Goal: Task Accomplishment & Management: Manage account settings

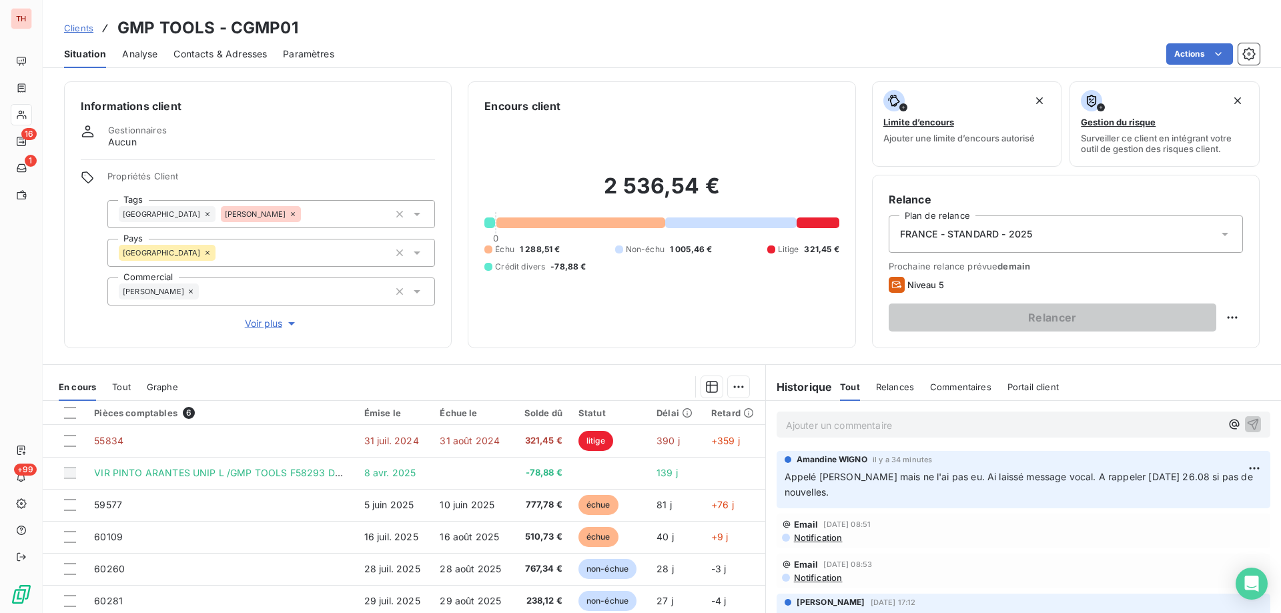
scroll to position [129, 0]
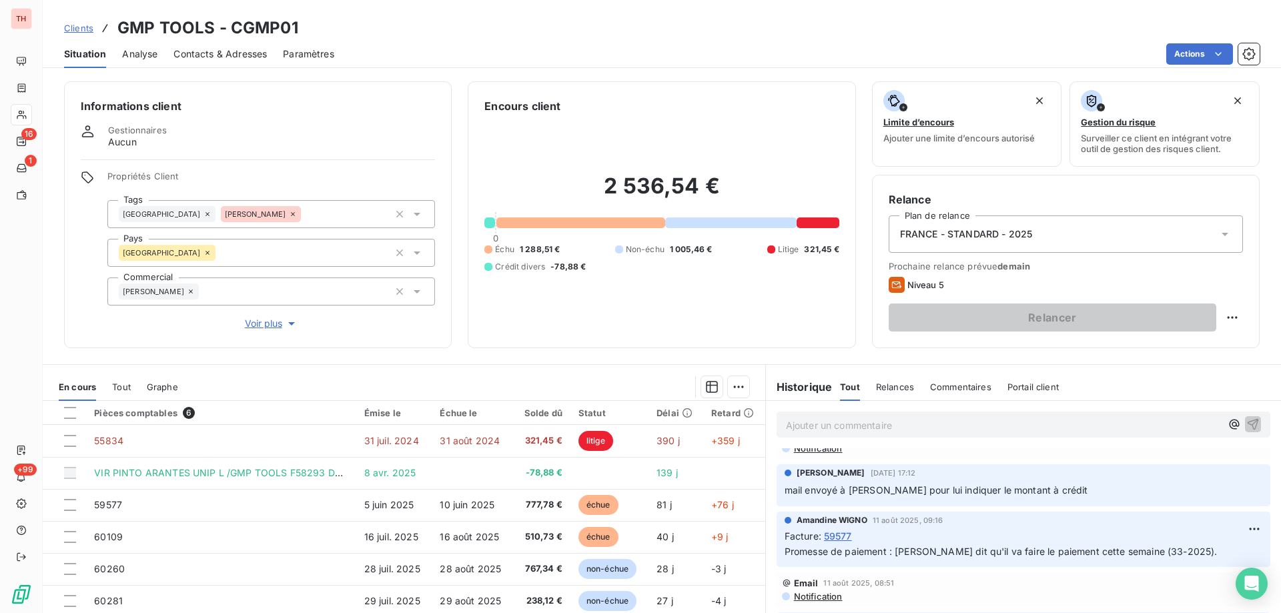
click at [79, 27] on span "Clients" at bounding box center [78, 28] width 29 height 11
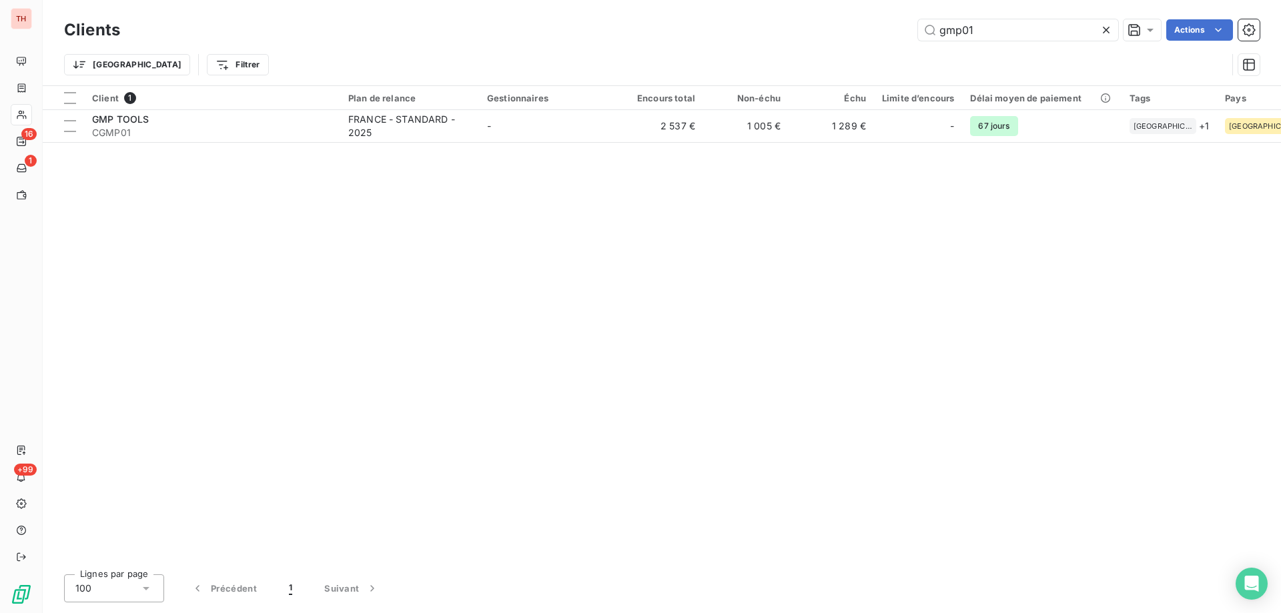
drag, startPoint x: 982, startPoint y: 33, endPoint x: 901, endPoint y: 31, distance: 80.8
click at [901, 31] on div "gmp01 Actions" at bounding box center [698, 29] width 1124 height 21
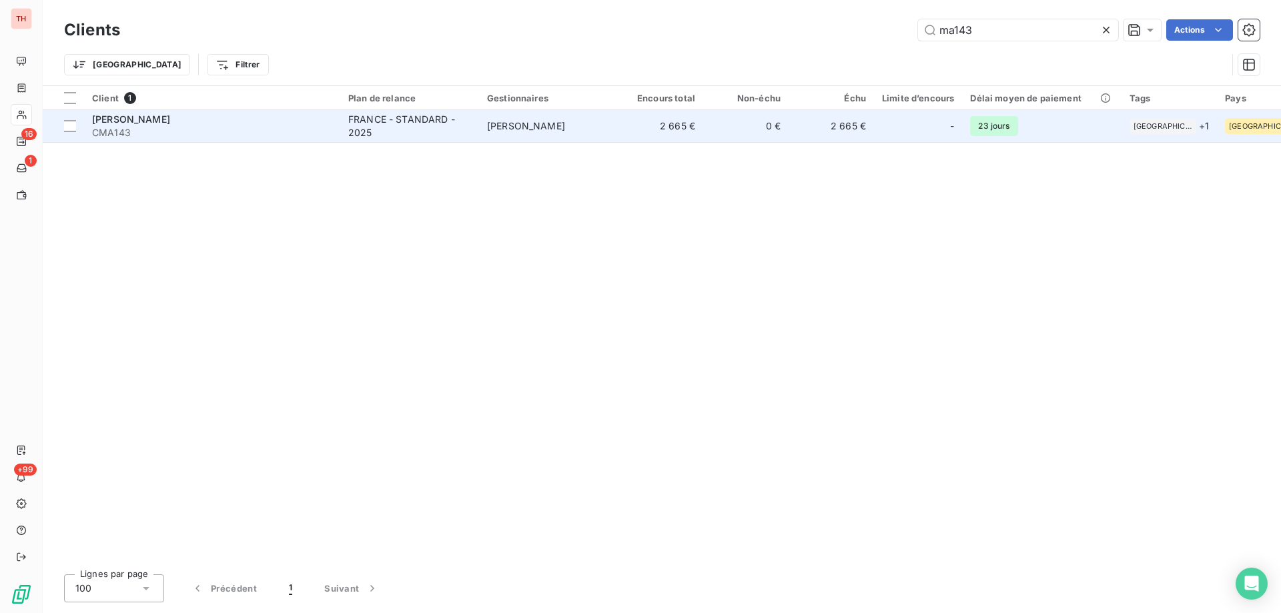
type input "ma143"
click at [498, 119] on td "[PERSON_NAME]" at bounding box center [548, 126] width 139 height 32
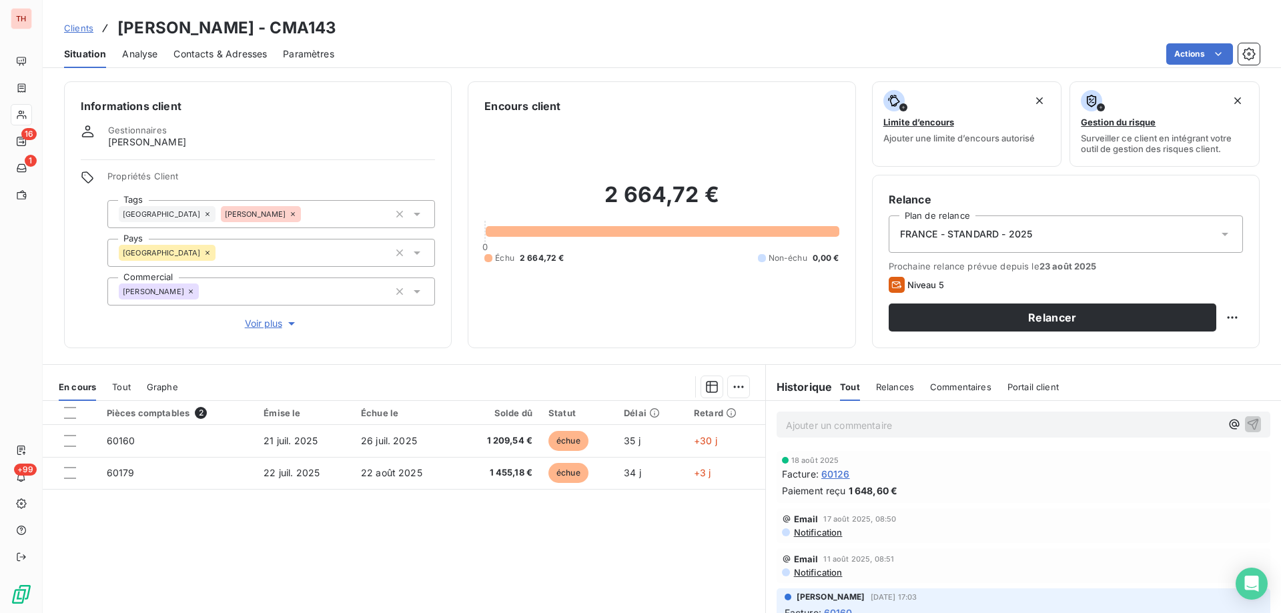
scroll to position [67, 0]
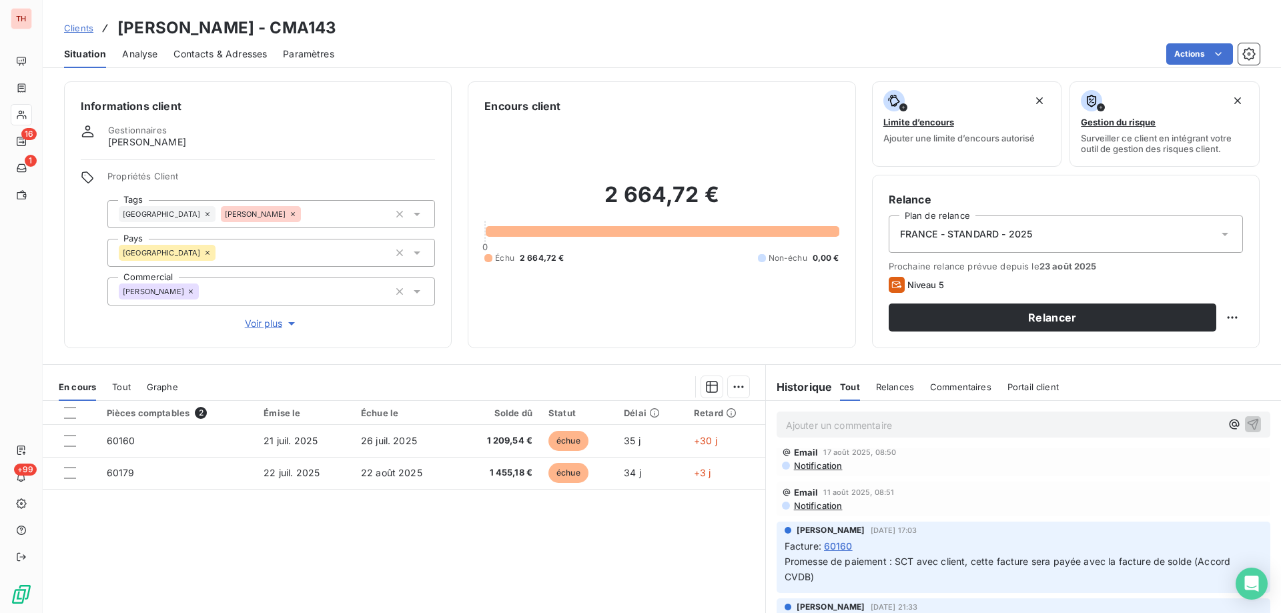
click at [899, 423] on p "Ajouter un commentaire ﻿" at bounding box center [1003, 425] width 435 height 17
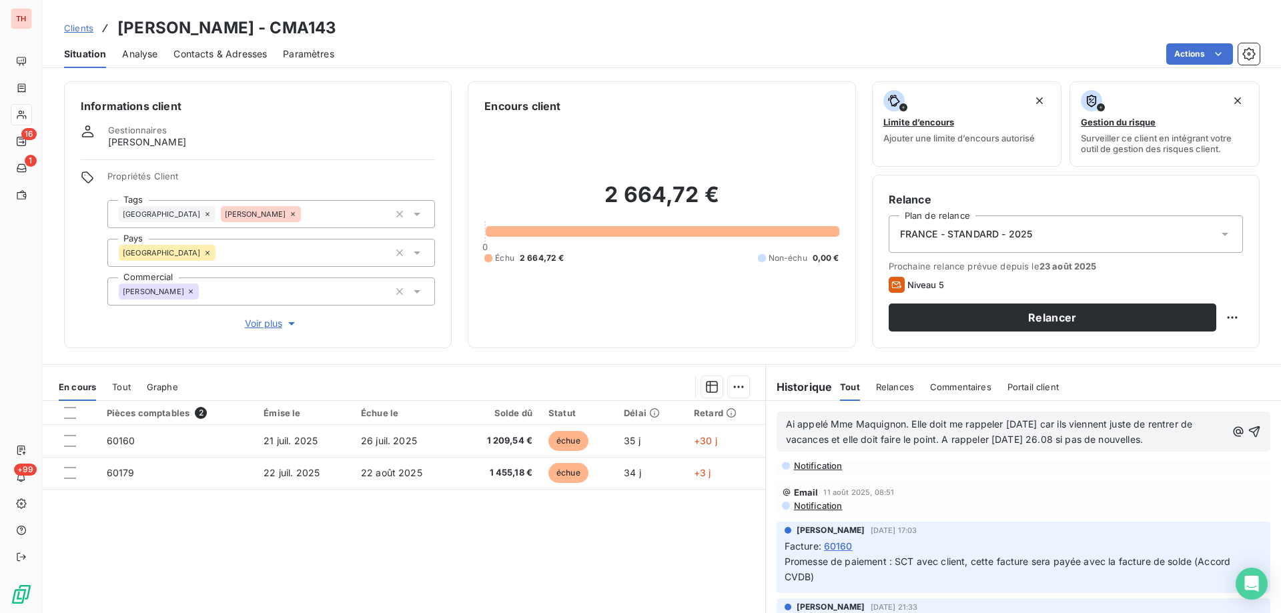
drag, startPoint x: 1052, startPoint y: 423, endPoint x: 1079, endPoint y: 488, distance: 70.9
click at [1052, 423] on span "Ai appelé Mme Maquignon. Elle doit me rappeler [DATE] car ils viennent juste de…" at bounding box center [991, 431] width 410 height 27
drag, startPoint x: 1235, startPoint y: 437, endPoint x: 1278, endPoint y: 418, distance: 46.6
click at [1248, 437] on icon "button" at bounding box center [1254, 438] width 13 height 13
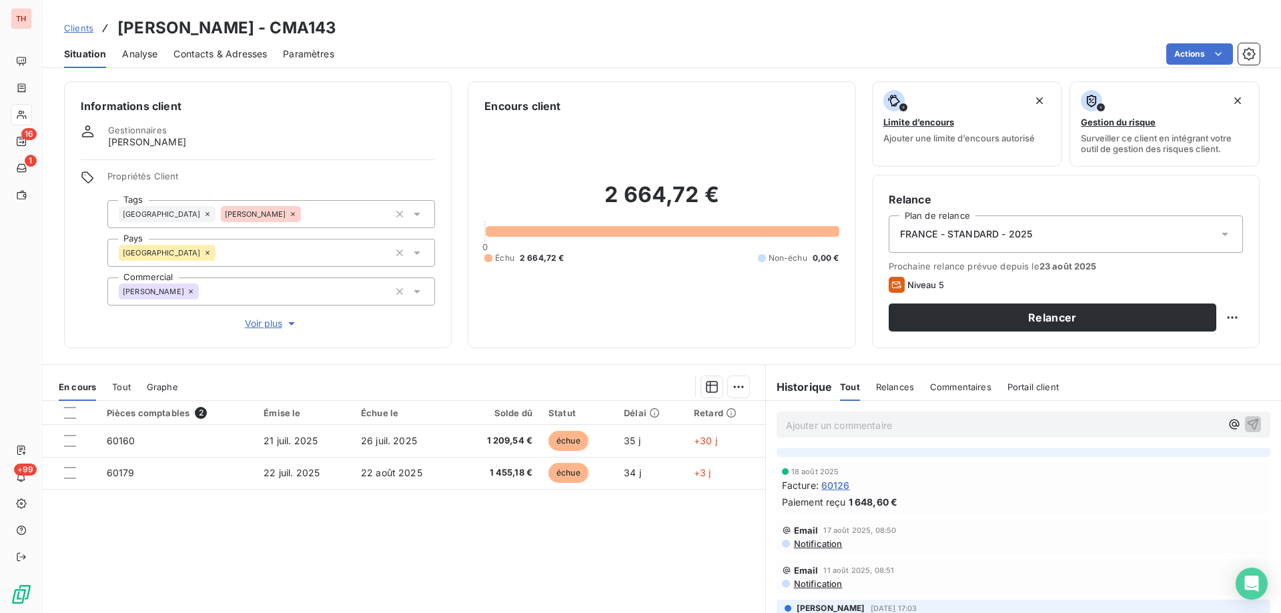
scroll to position [145, 0]
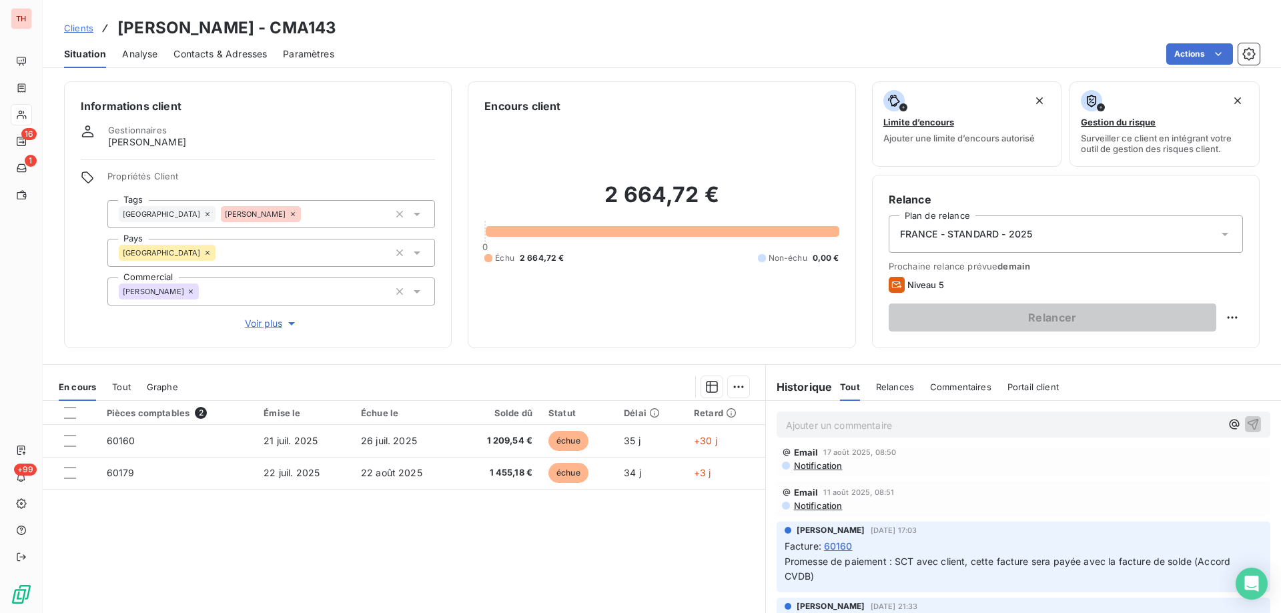
click at [863, 428] on p "Ajouter un commentaire ﻿" at bounding box center [1003, 425] width 435 height 17
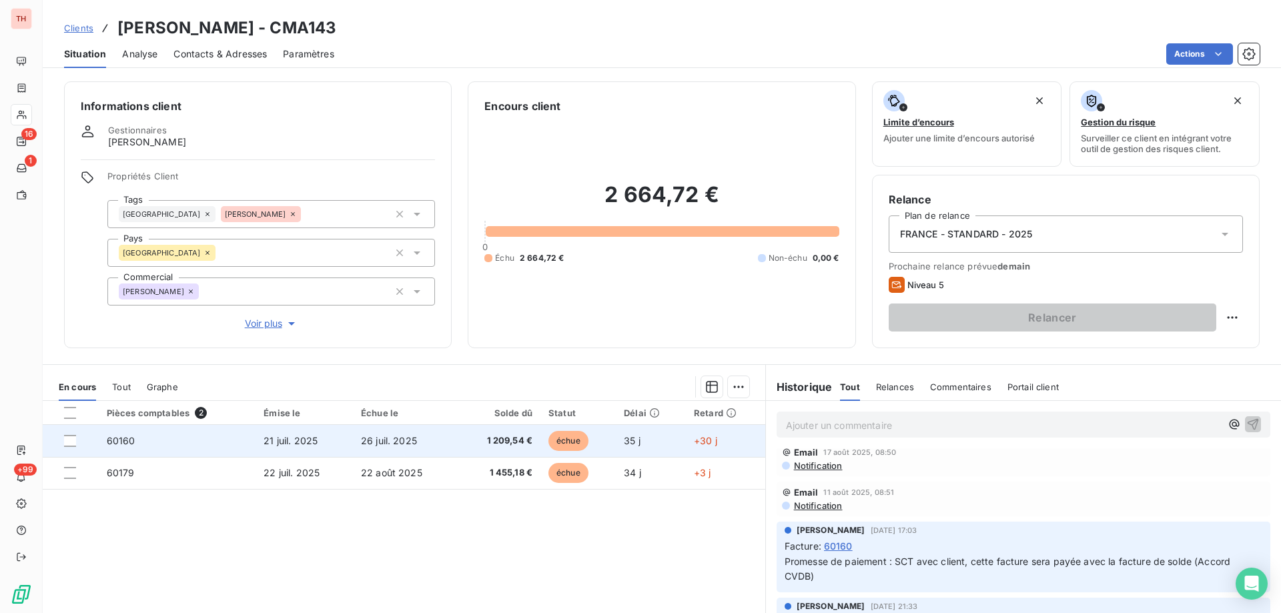
click at [280, 444] on span "21 juil. 2025" at bounding box center [291, 440] width 54 height 11
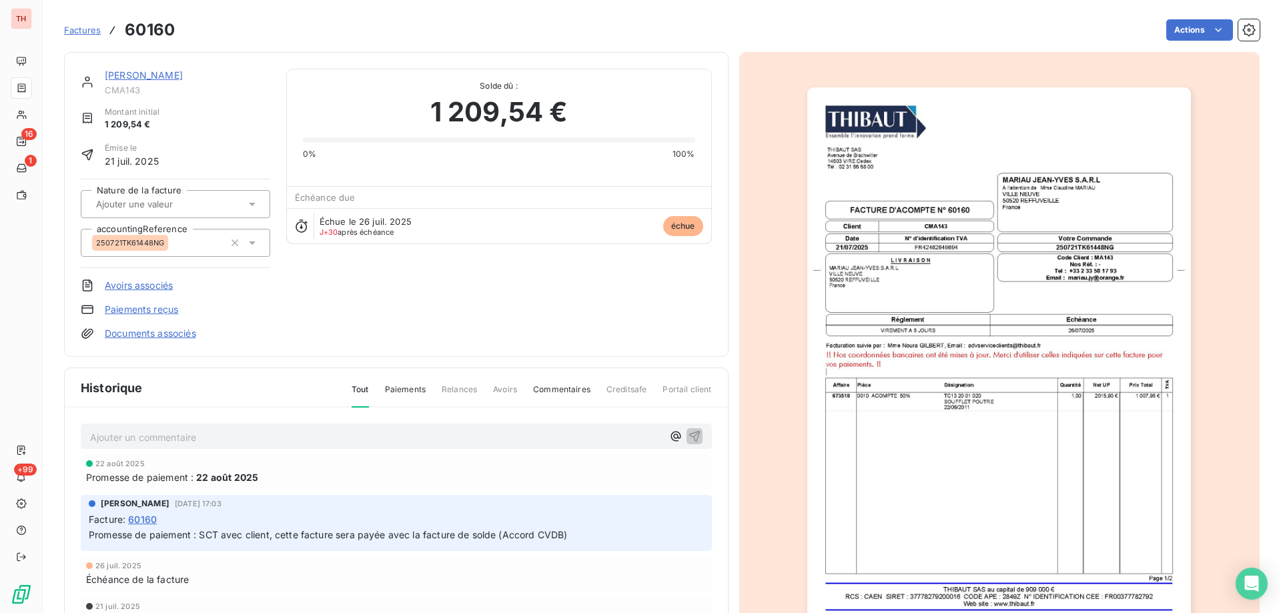
click at [1181, 22] on html "TH 16 1 +99 Factures 60160 Actions [PERSON_NAME] CMA143 Montant initial 1 209,5…" at bounding box center [640, 306] width 1281 height 613
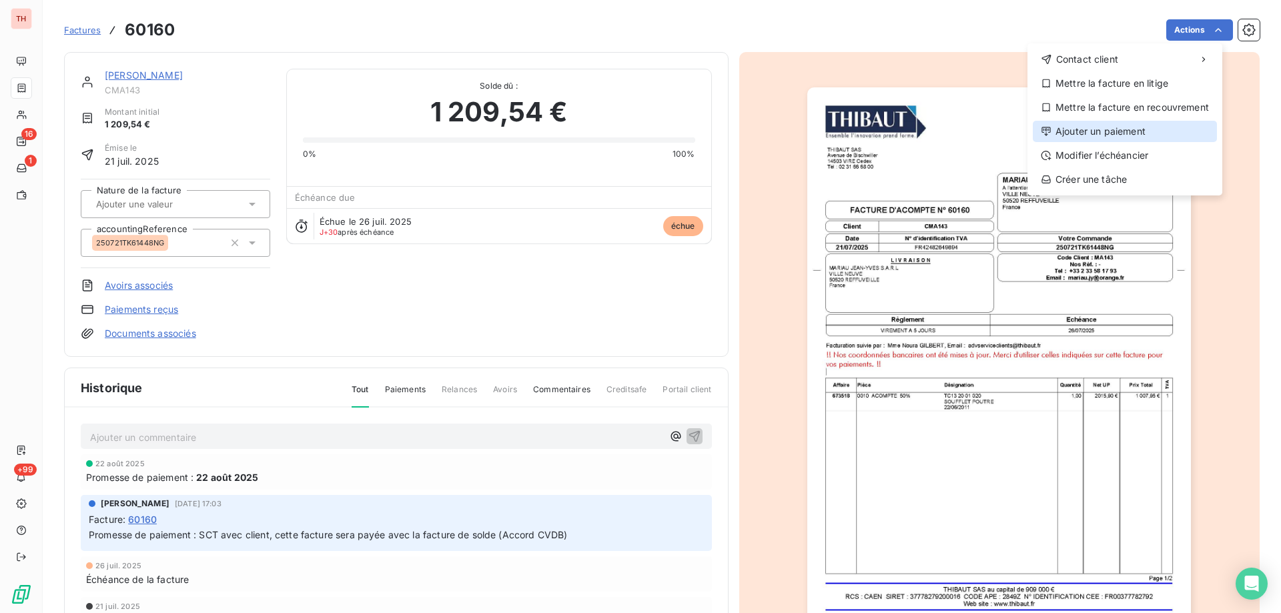
click at [1095, 129] on div "Ajouter un paiement" at bounding box center [1125, 131] width 184 height 21
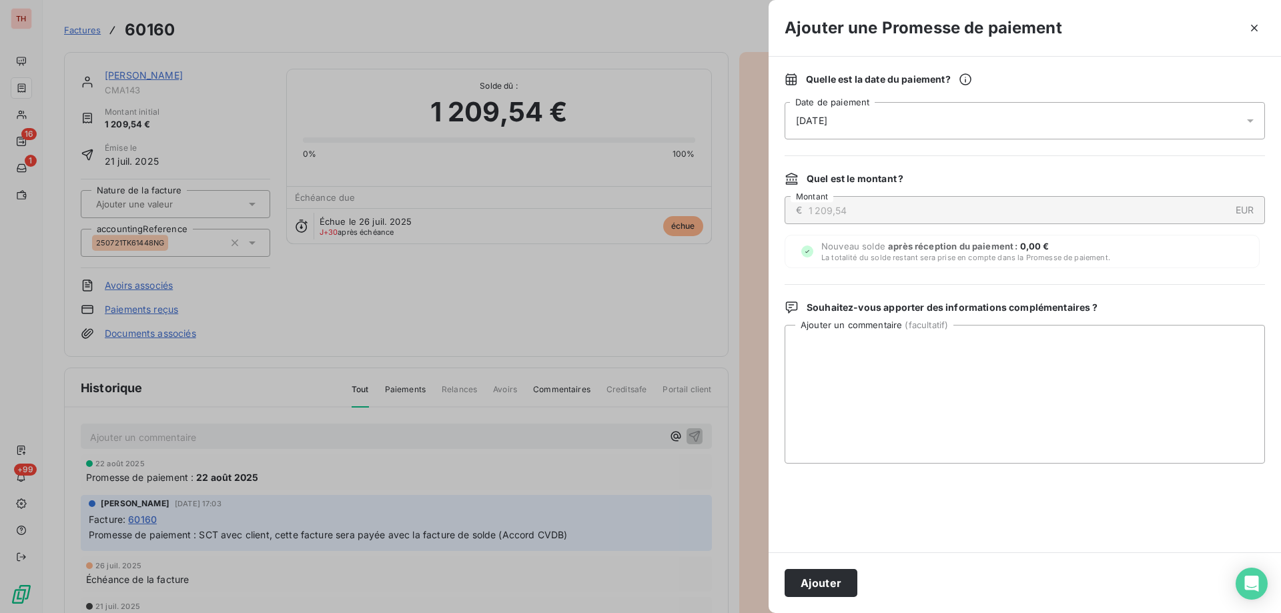
click at [951, 110] on div "[DATE]" at bounding box center [1025, 120] width 480 height 37
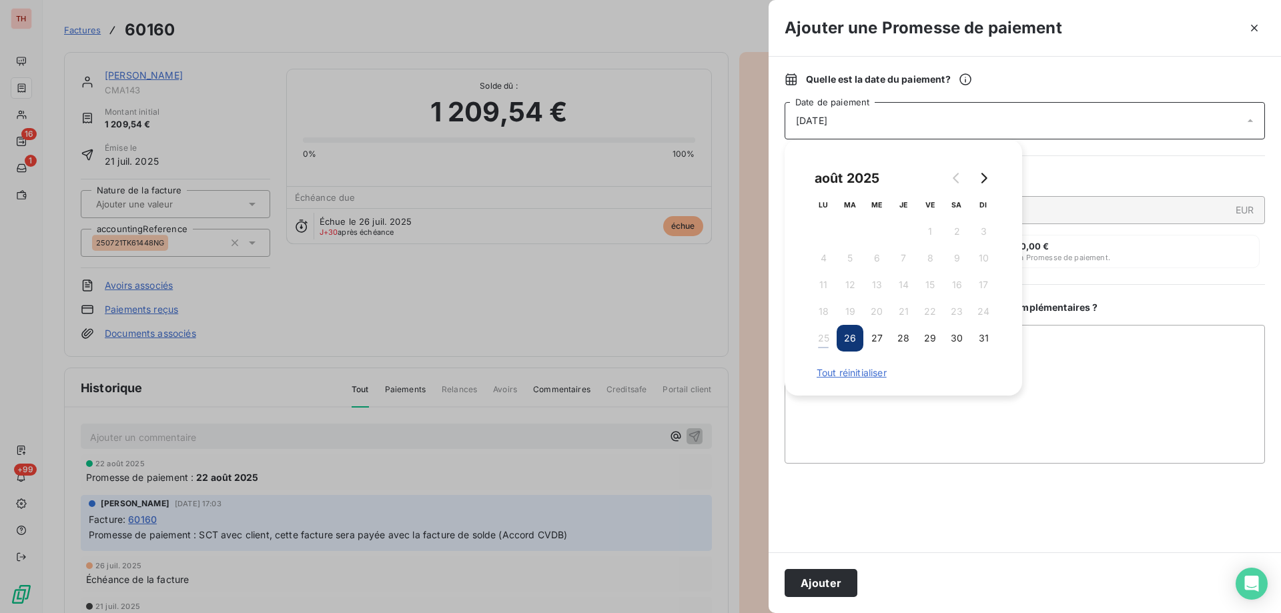
drag, startPoint x: 933, startPoint y: 332, endPoint x: 994, endPoint y: 350, distance: 63.3
click at [933, 332] on button "29" at bounding box center [930, 338] width 27 height 27
click at [1078, 359] on textarea "Ajouter un commentaire ( facultatif )" at bounding box center [1025, 394] width 480 height 139
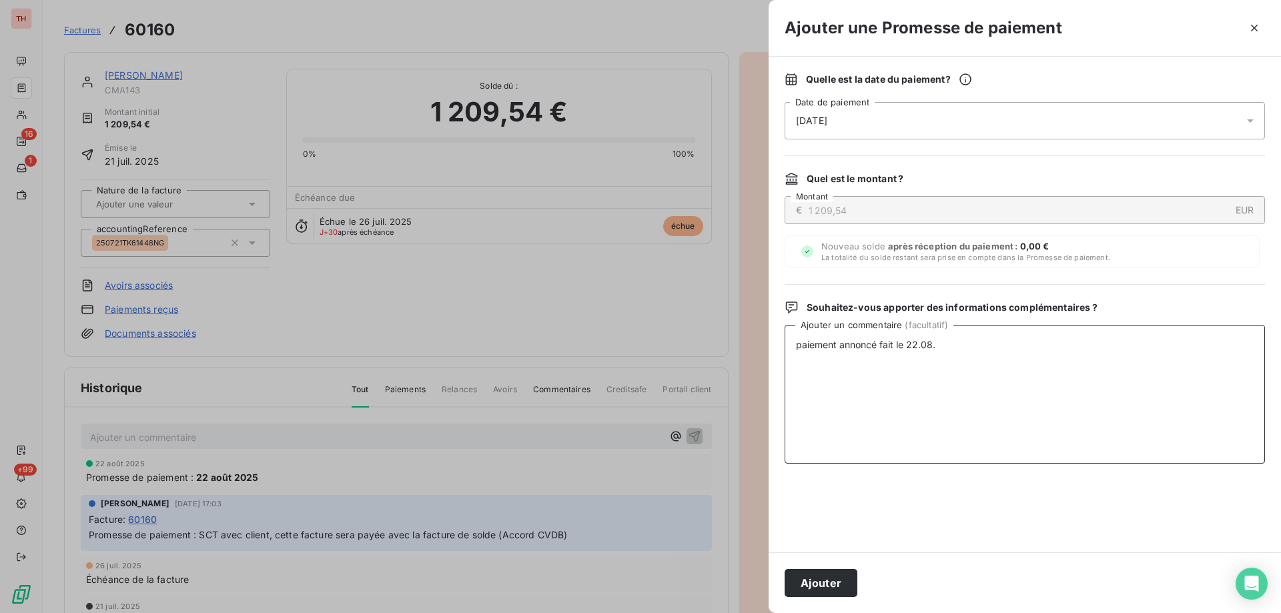
drag, startPoint x: 801, startPoint y: 346, endPoint x: 818, endPoint y: 407, distance: 63.8
click at [801, 346] on textarea "paiement annoncé fait le 22.08." at bounding box center [1025, 394] width 480 height 139
type textarea "Paiement annoncé fait le 22.08."
drag, startPoint x: 947, startPoint y: 354, endPoint x: 737, endPoint y: 344, distance: 210.5
click at [739, 613] on div "Ajouter une Promesse de paiement Quelle est la date du paiement ? [DATE] Date d…" at bounding box center [640, 613] width 1281 height 0
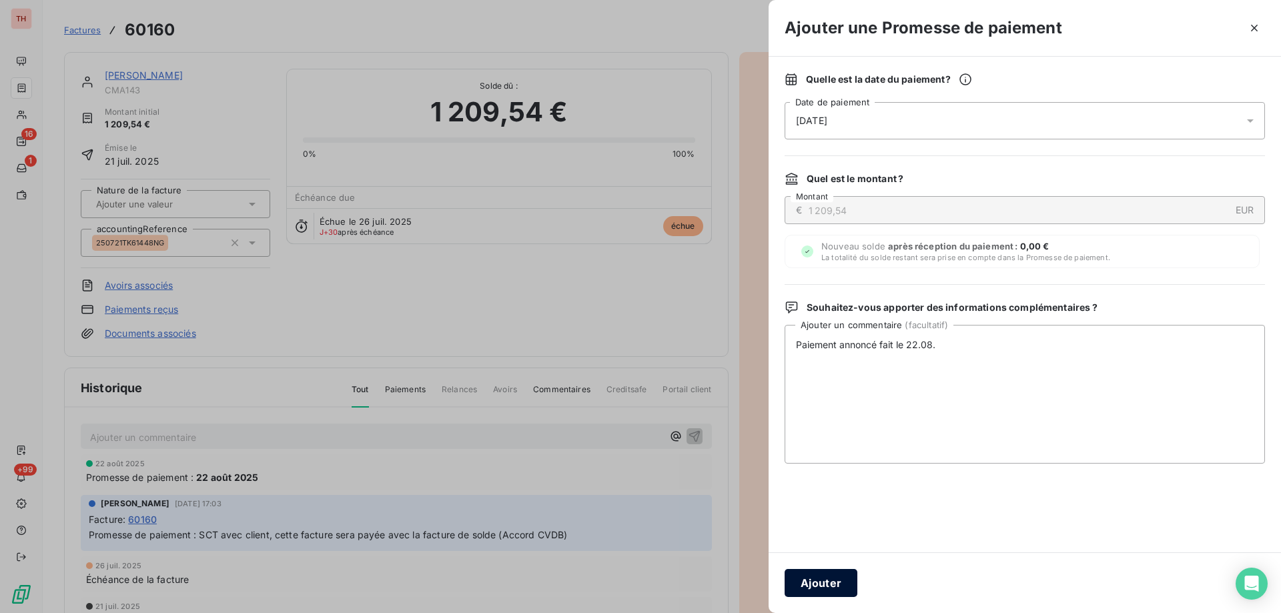
click at [821, 585] on button "Ajouter" at bounding box center [821, 583] width 73 height 28
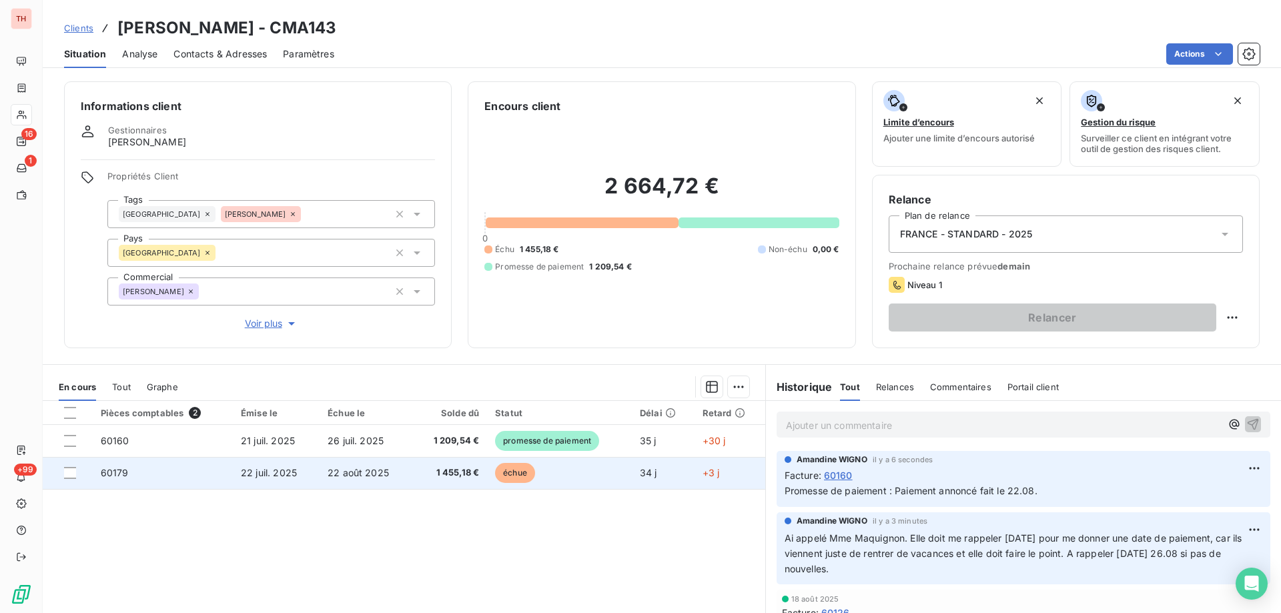
click at [517, 468] on span "échue" at bounding box center [515, 473] width 40 height 20
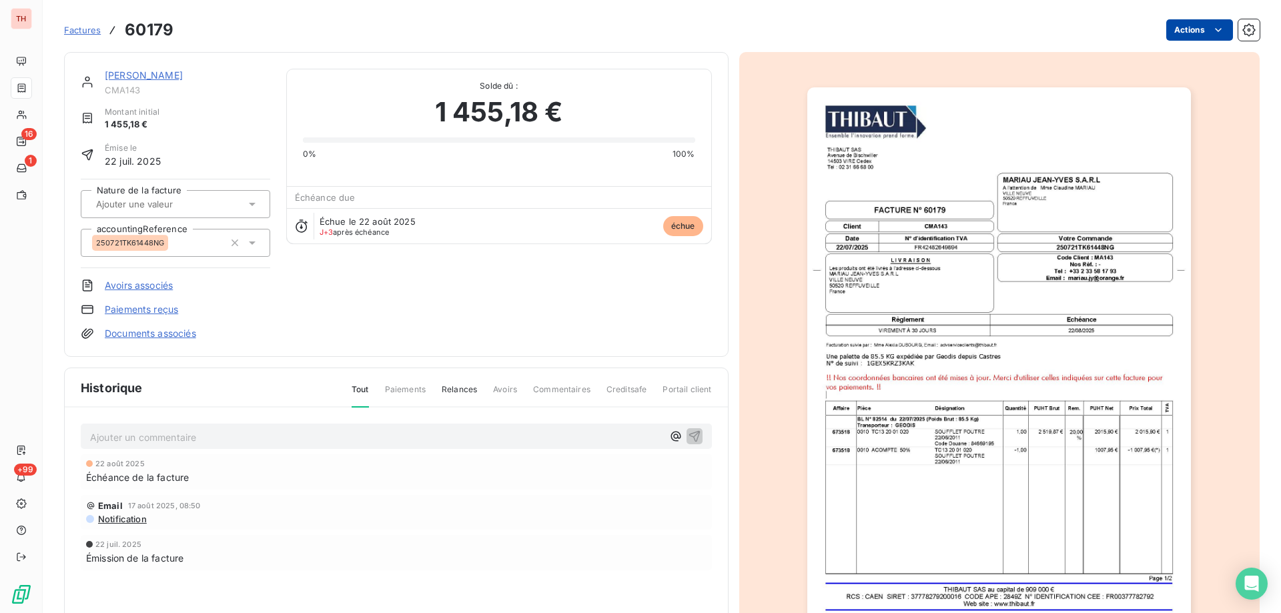
click at [1160, 29] on html "TH 16 1 +99 Factures 60179 Actions [PERSON_NAME] CMA143 Montant initial 1 455,1…" at bounding box center [640, 306] width 1281 height 613
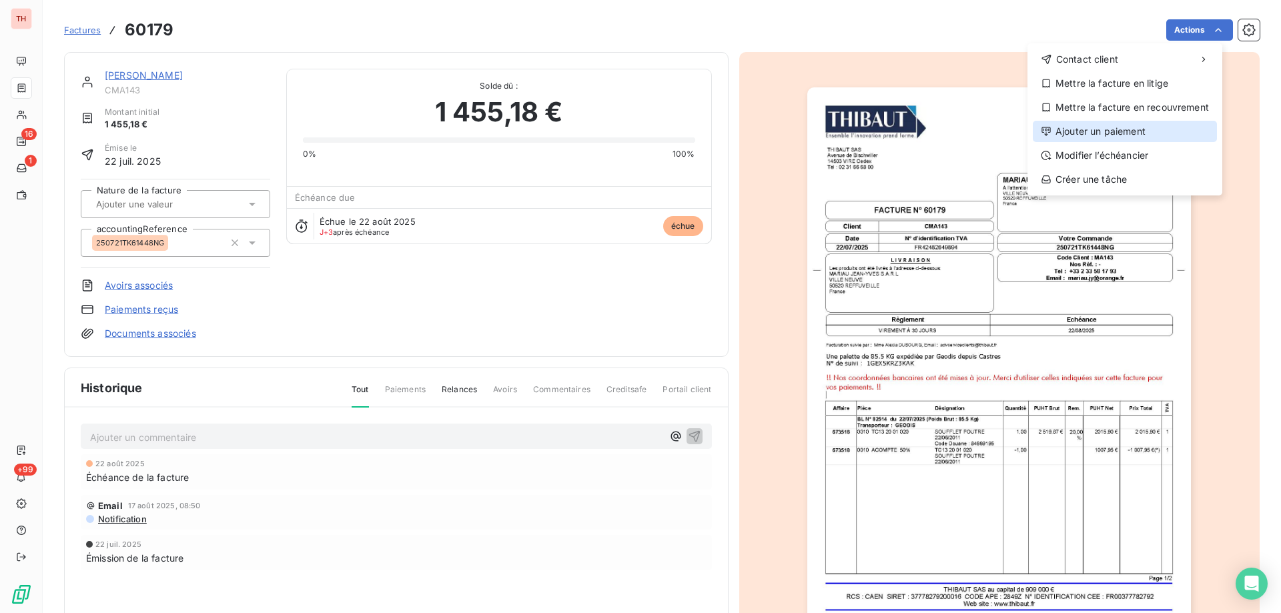
click at [1094, 131] on div "Ajouter un paiement" at bounding box center [1125, 131] width 184 height 21
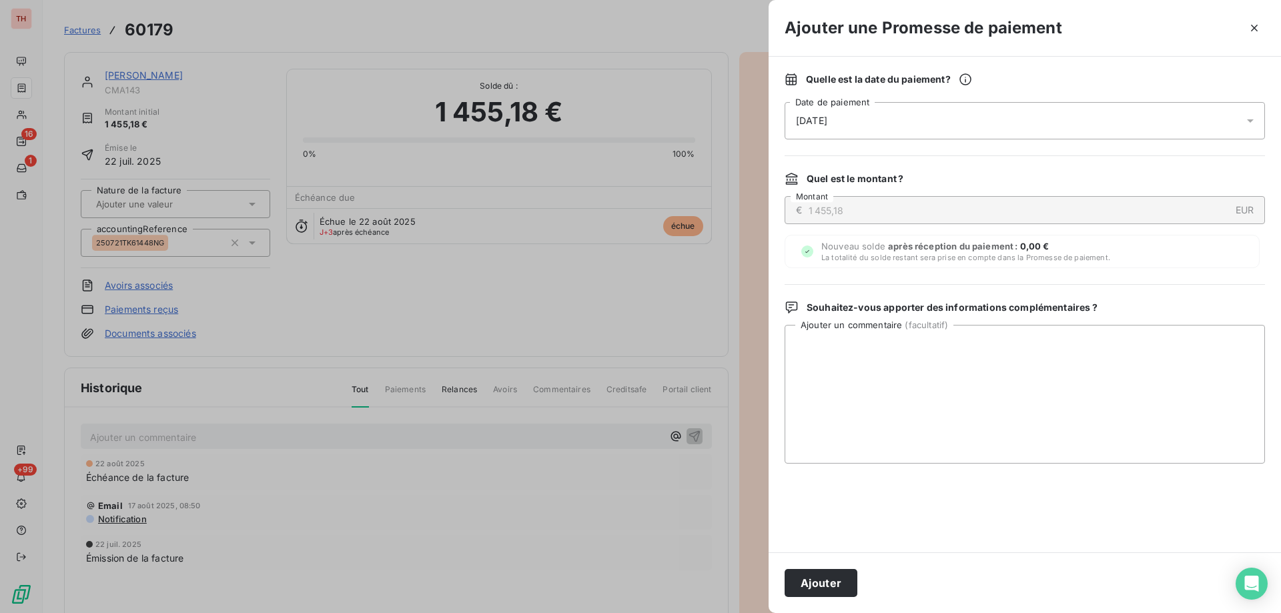
click at [890, 126] on div "[DATE]" at bounding box center [1025, 120] width 480 height 37
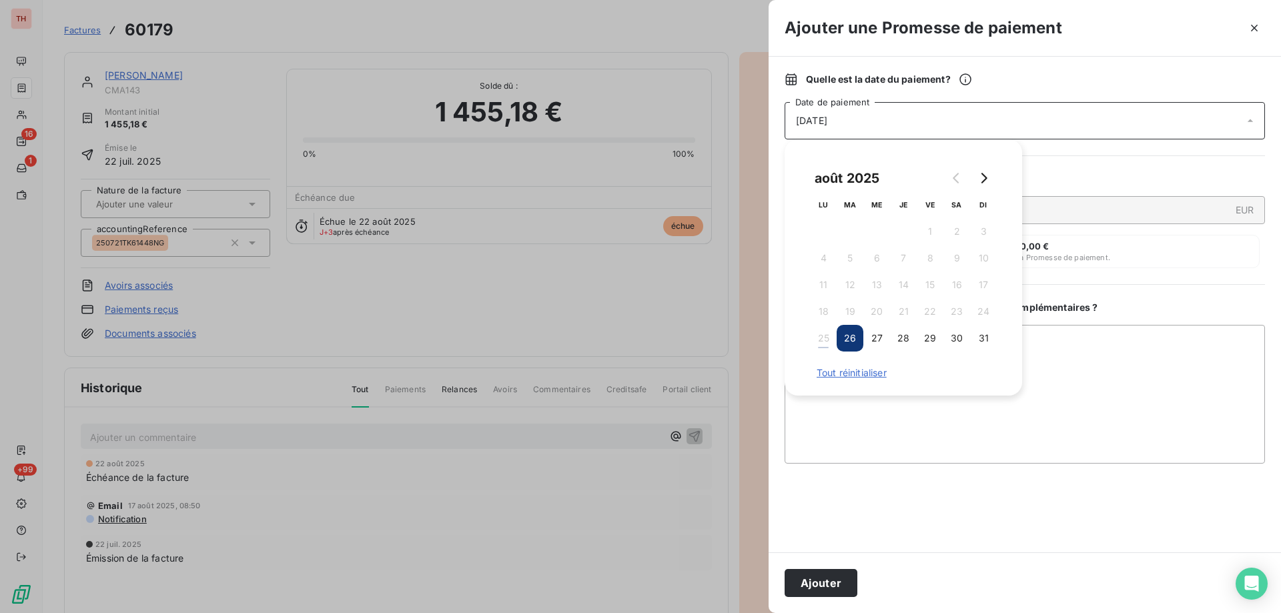
drag, startPoint x: 934, startPoint y: 336, endPoint x: 1034, endPoint y: 370, distance: 105.7
click at [934, 336] on button "29" at bounding box center [930, 338] width 27 height 27
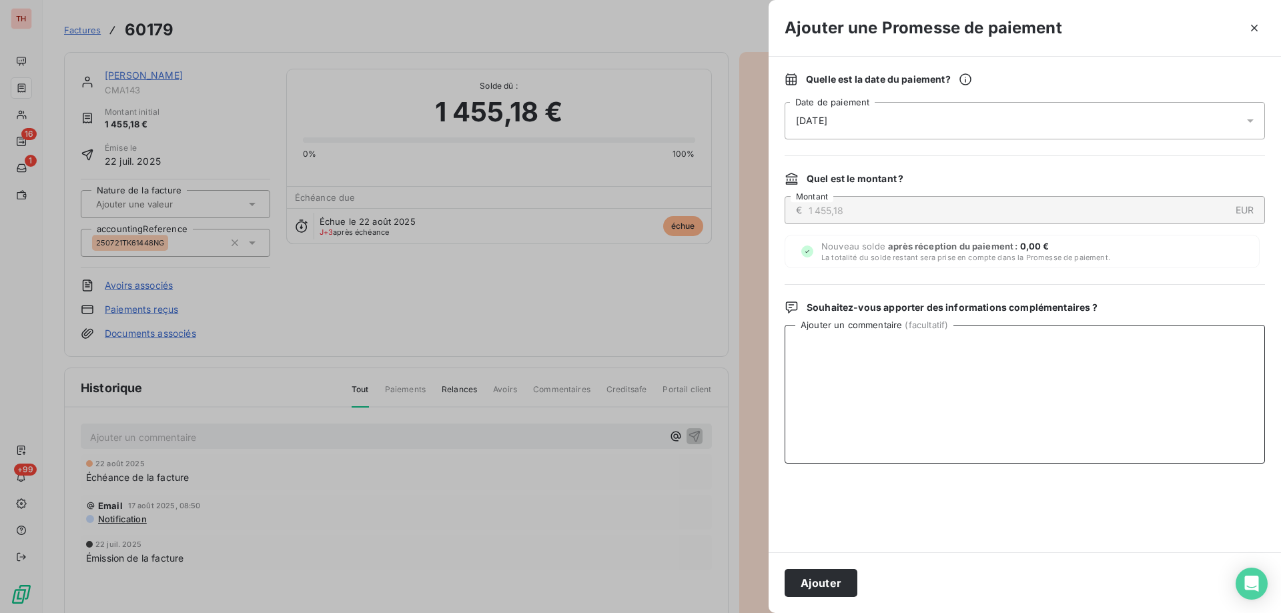
click at [1091, 380] on textarea "Ajouter un commentaire ( facultatif )" at bounding box center [1025, 394] width 480 height 139
paste textarea "Paiement annoncé fait le 22.08."
type textarea "Paiement annoncé fait le 22.08."
click at [843, 585] on button "Ajouter" at bounding box center [821, 583] width 73 height 28
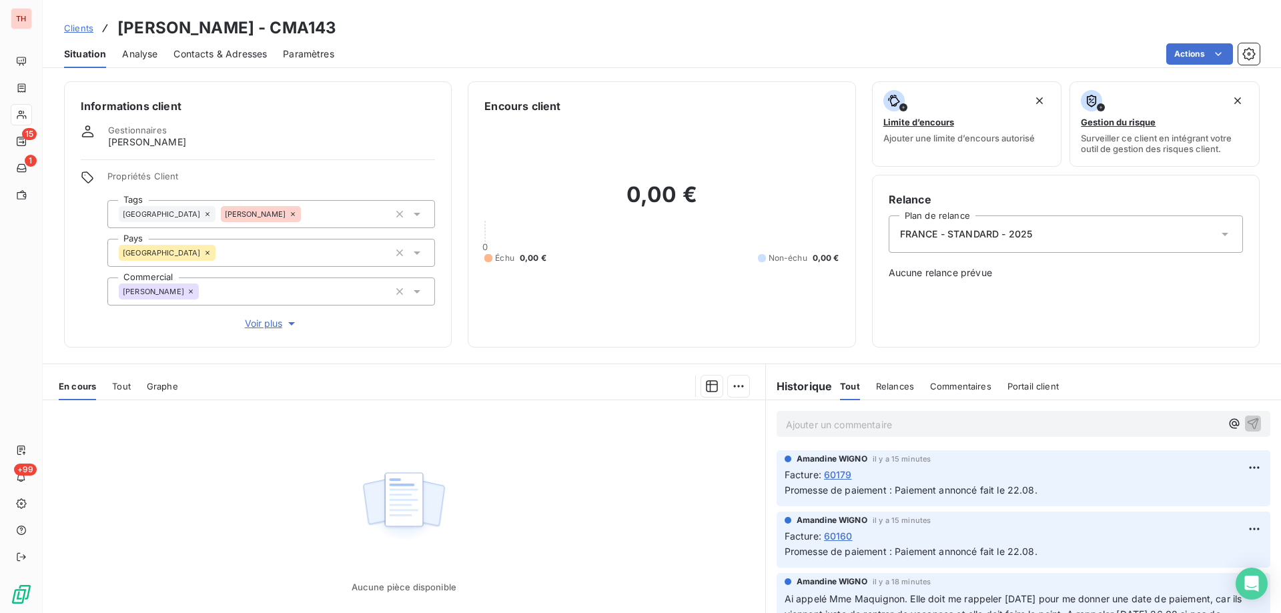
click at [82, 29] on span "Clients" at bounding box center [78, 28] width 29 height 11
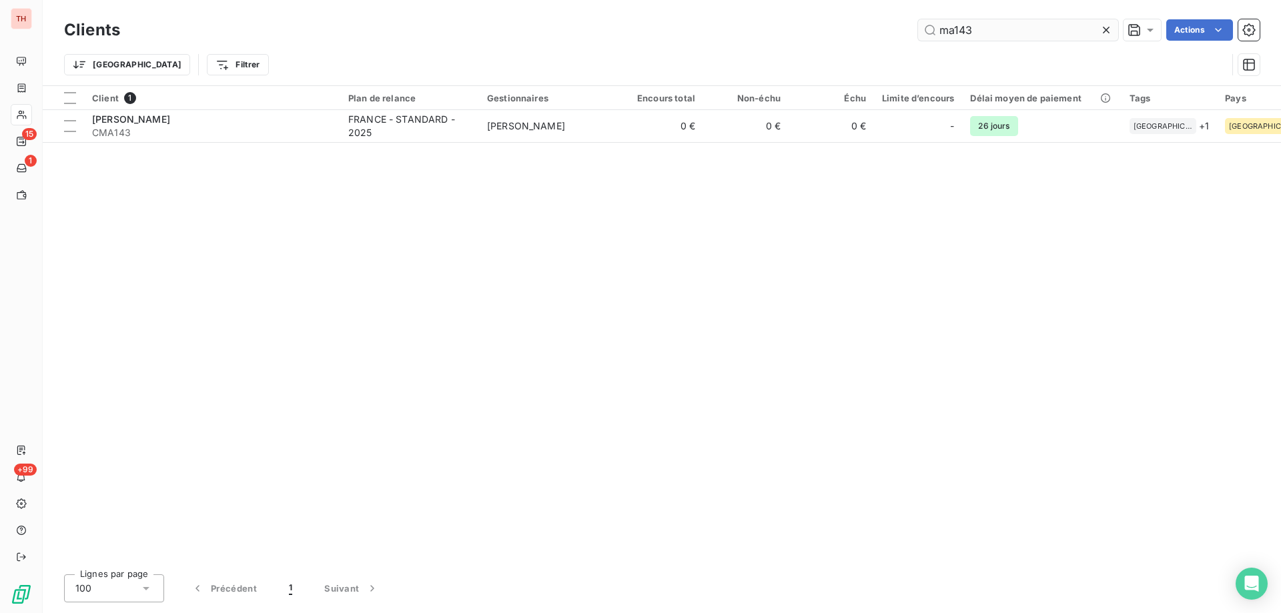
drag, startPoint x: 975, startPoint y: 27, endPoint x: 921, endPoint y: 28, distance: 54.1
click at [921, 28] on input "ma143" at bounding box center [1018, 29] width 200 height 21
type input "meca"
drag, startPoint x: 522, startPoint y: 109, endPoint x: 546, endPoint y: 109, distance: 23.4
click at [522, 109] on th "Gestionnaires" at bounding box center [548, 98] width 139 height 24
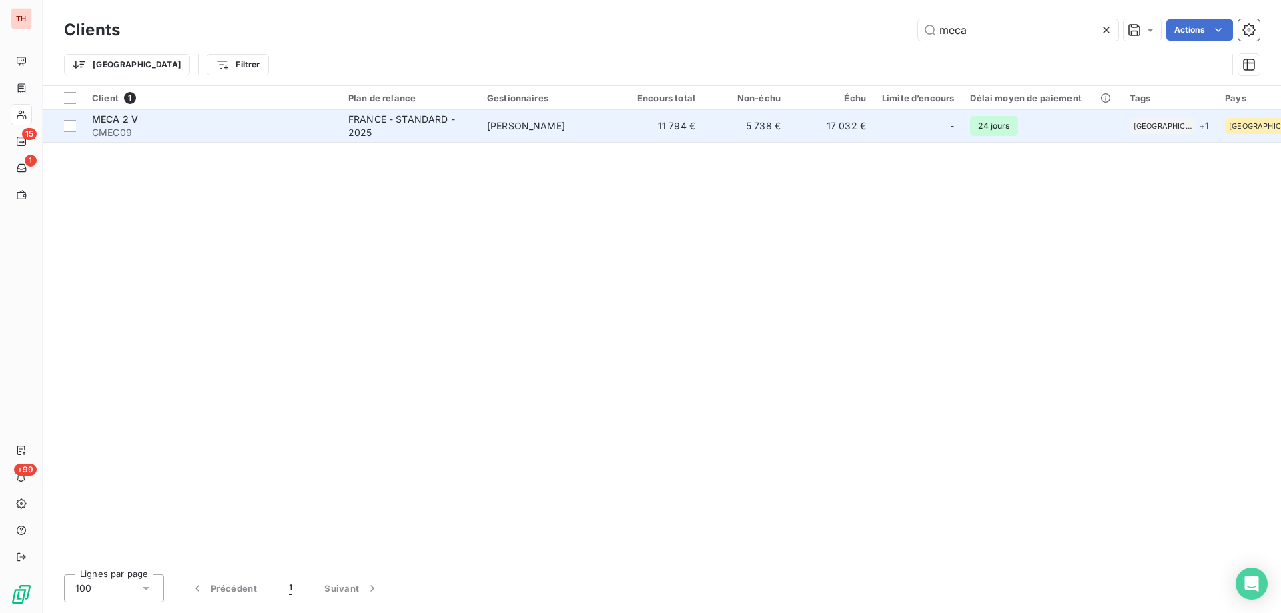
click at [544, 111] on table "Client 1 Plan de relance Gestionnaires Encours total Non-échu Échu Limite d’enc…" at bounding box center [944, 114] width 1803 height 57
click at [509, 131] on span "[PERSON_NAME]" at bounding box center [526, 125] width 78 height 11
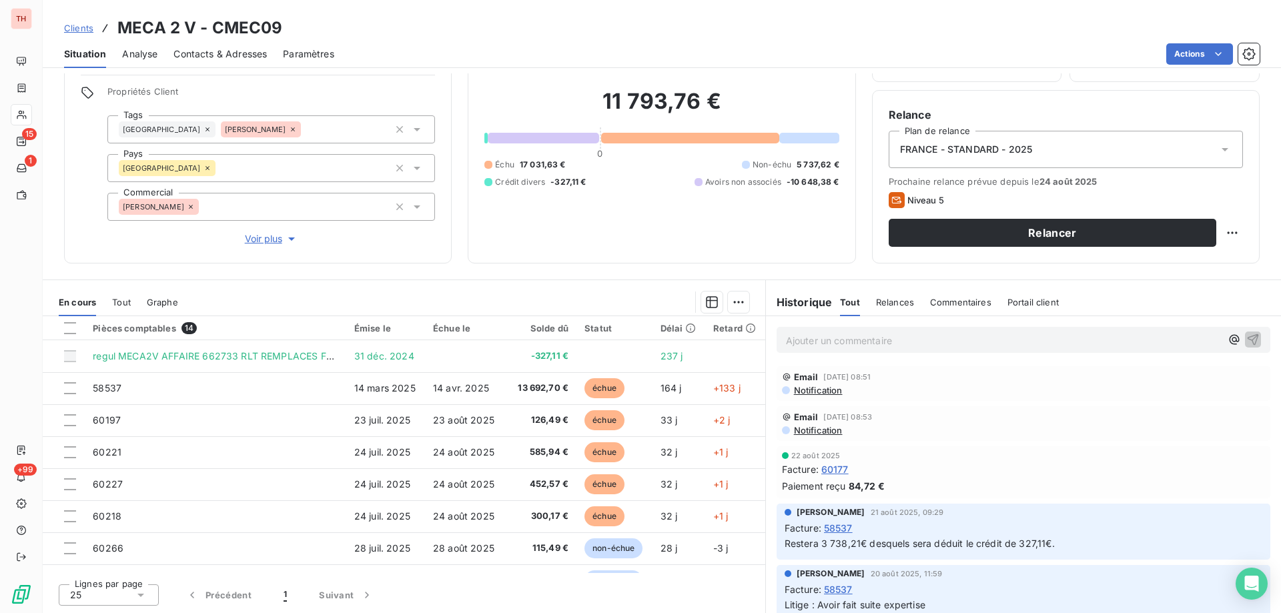
scroll to position [18, 0]
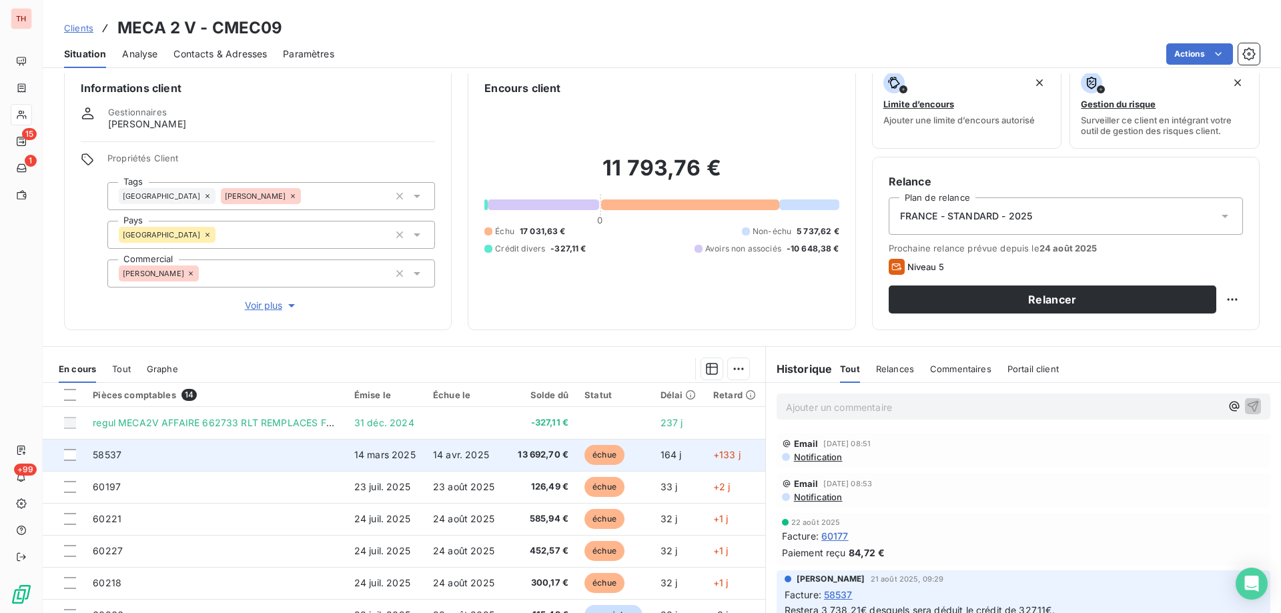
click at [410, 454] on td "14 mars 2025" at bounding box center [385, 455] width 79 height 32
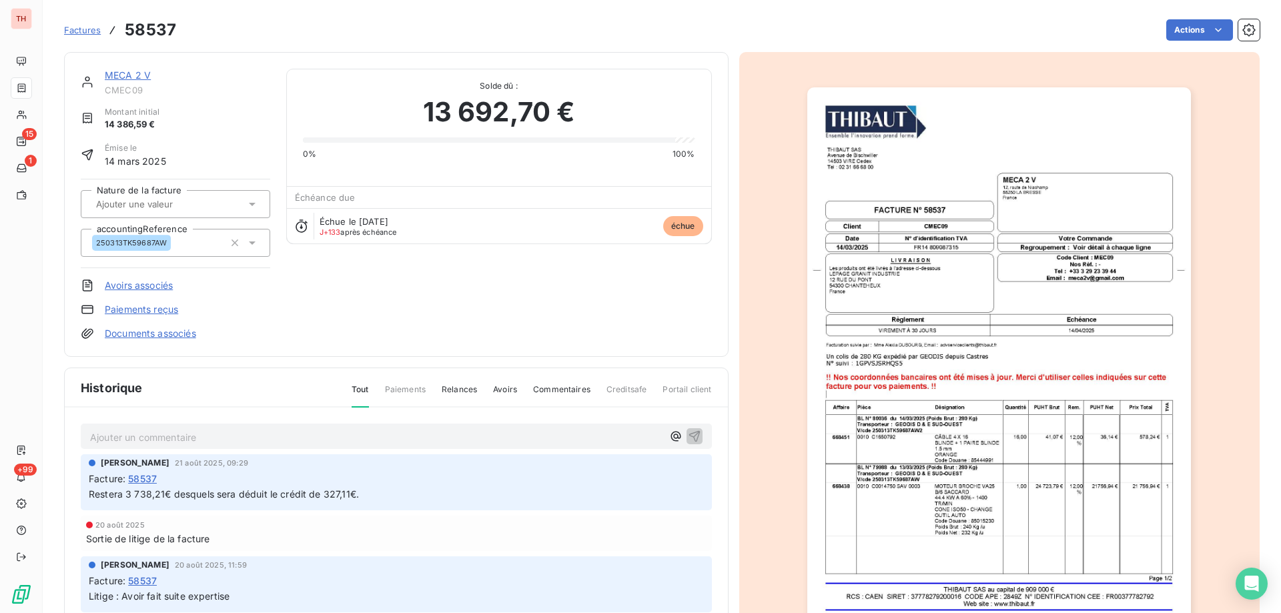
click at [244, 438] on p "Ajouter un commentaire ﻿" at bounding box center [376, 437] width 573 height 17
click at [688, 432] on icon "button" at bounding box center [694, 435] width 13 height 13
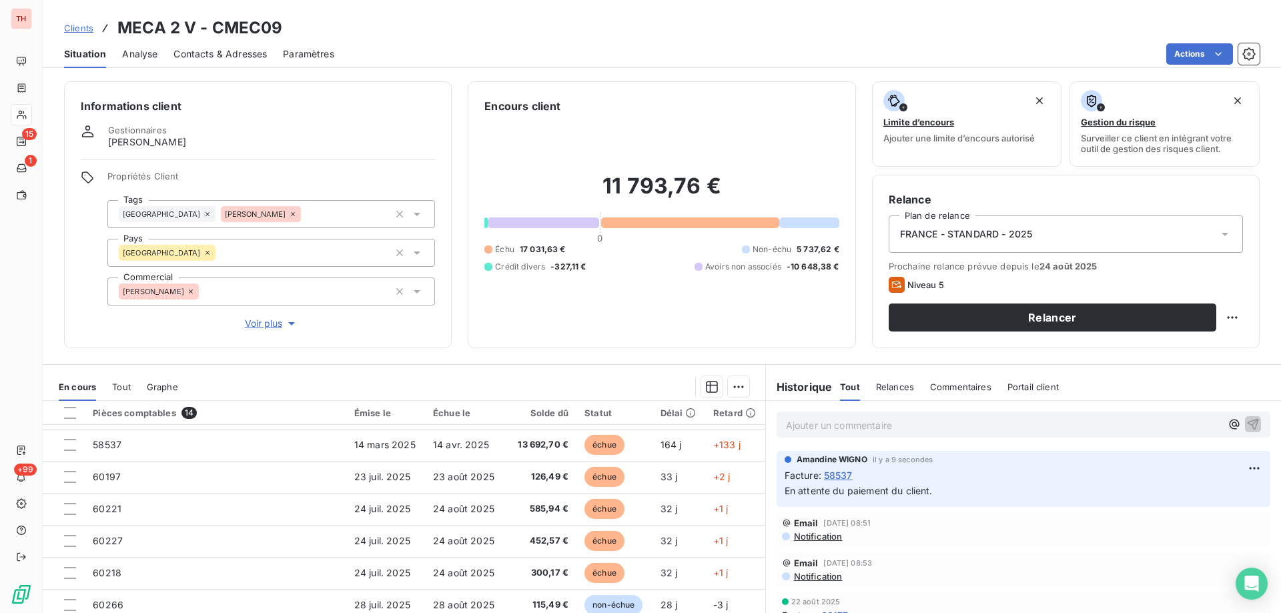
scroll to position [29, 0]
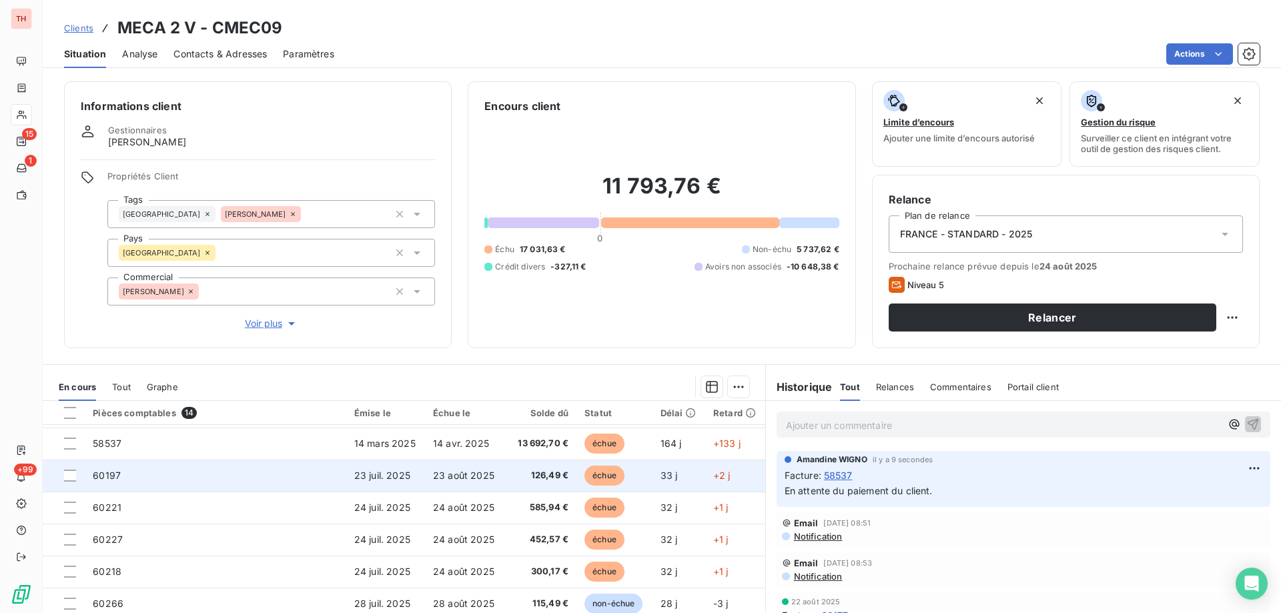
click at [585, 472] on span "échue" at bounding box center [605, 476] width 40 height 20
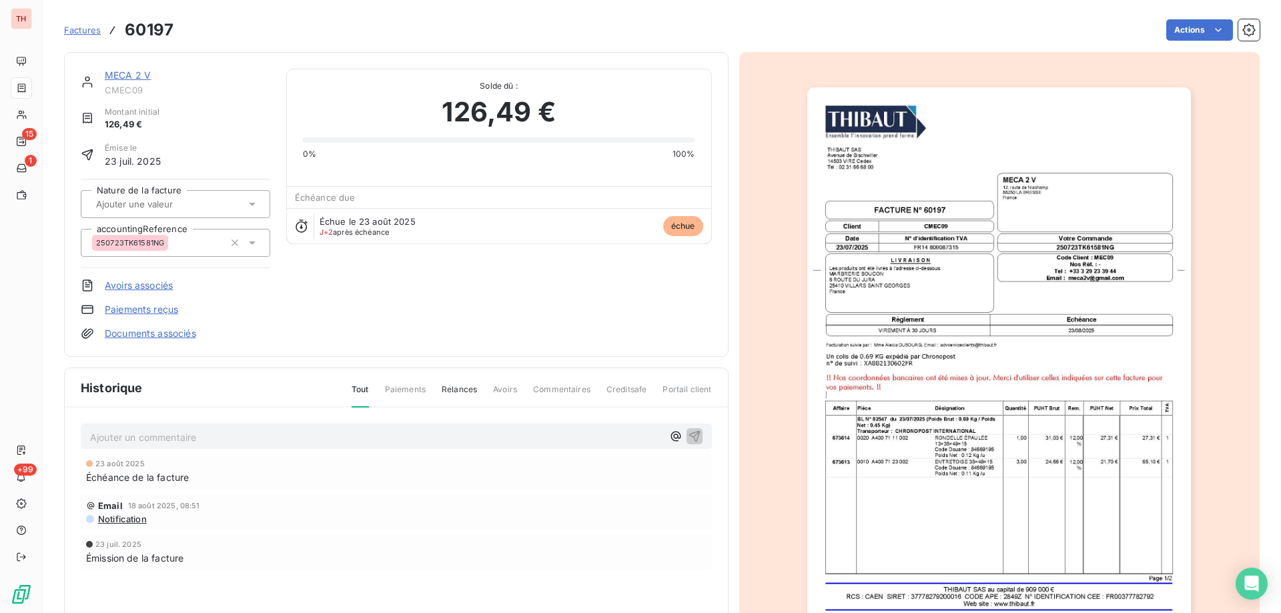
click at [1170, 33] on html "TH 15 1 +99 Factures 60197 Actions MECA 2 V CMEC09 Montant initial 126,49 € Émi…" at bounding box center [640, 306] width 1281 height 613
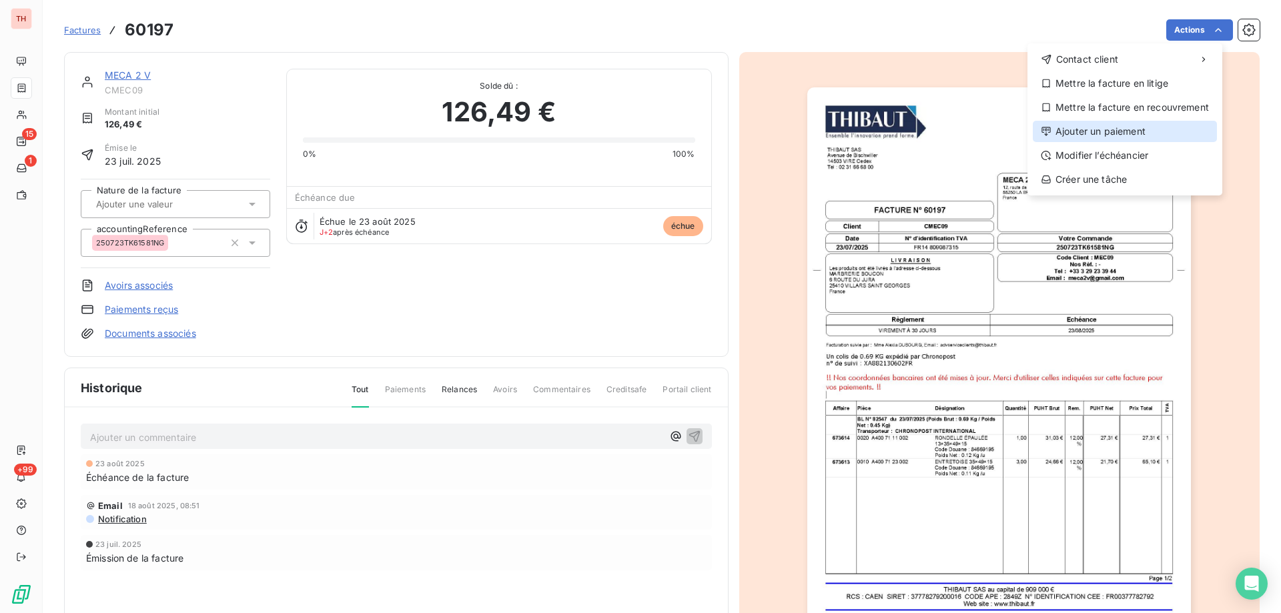
click at [1122, 133] on div "Ajouter un paiement" at bounding box center [1125, 131] width 184 height 21
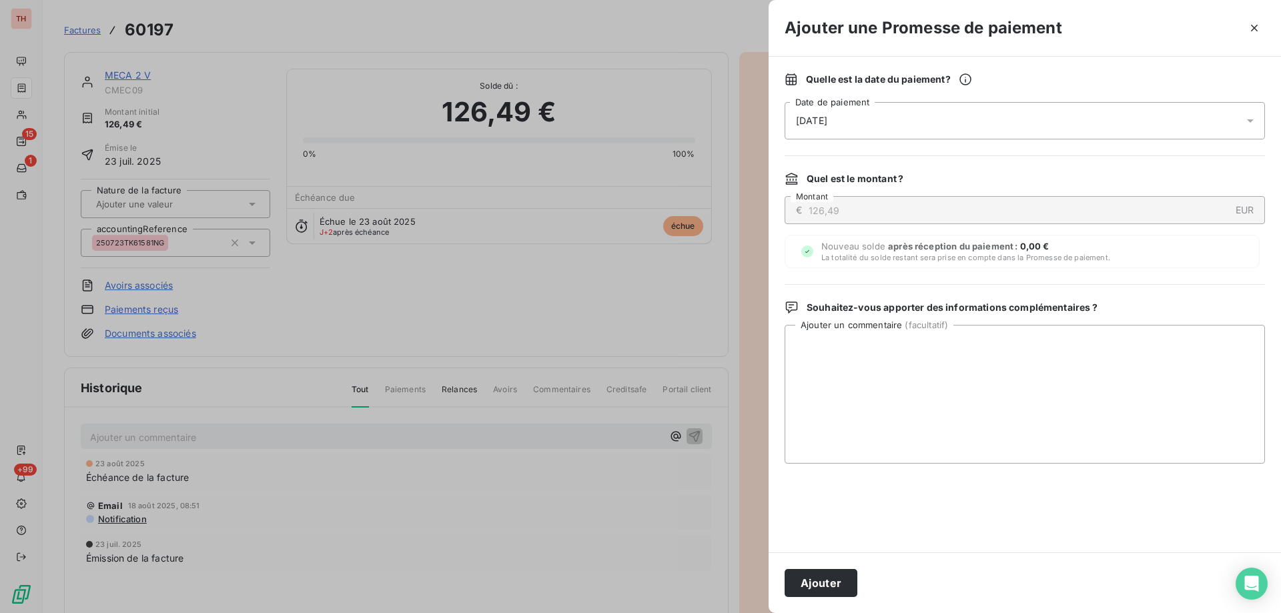
click at [954, 125] on div "[DATE]" at bounding box center [1025, 120] width 480 height 37
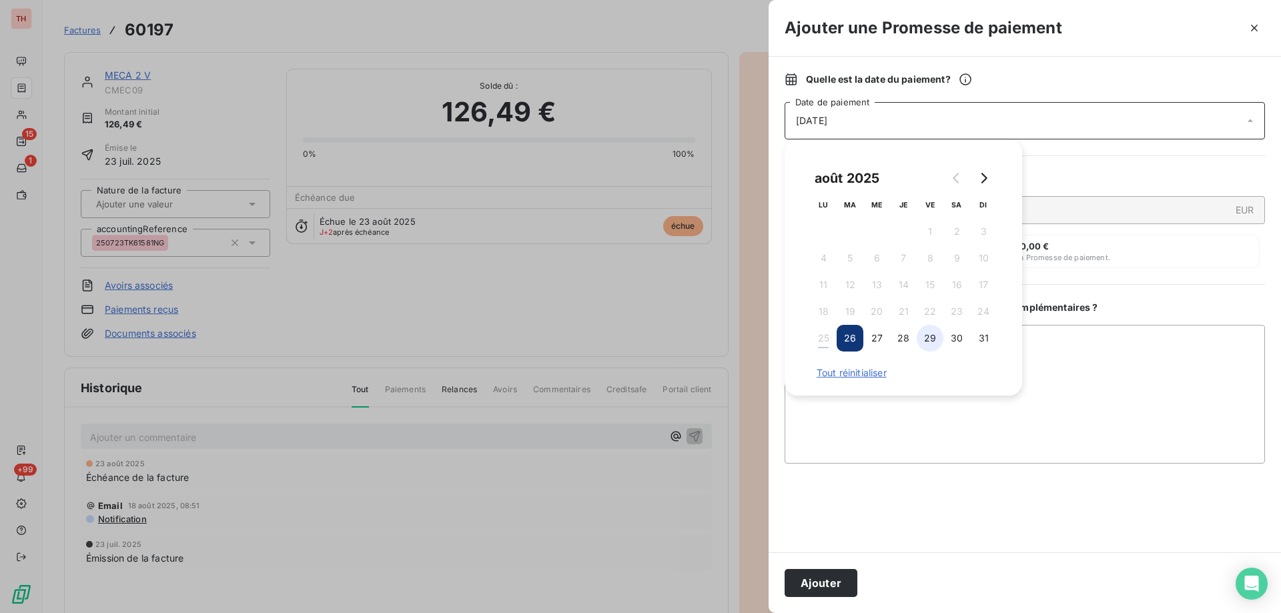
click at [931, 338] on button "29" at bounding box center [930, 338] width 27 height 27
click at [1068, 354] on textarea "Ajouter un commentaire ( facultatif )" at bounding box center [1025, 394] width 480 height 139
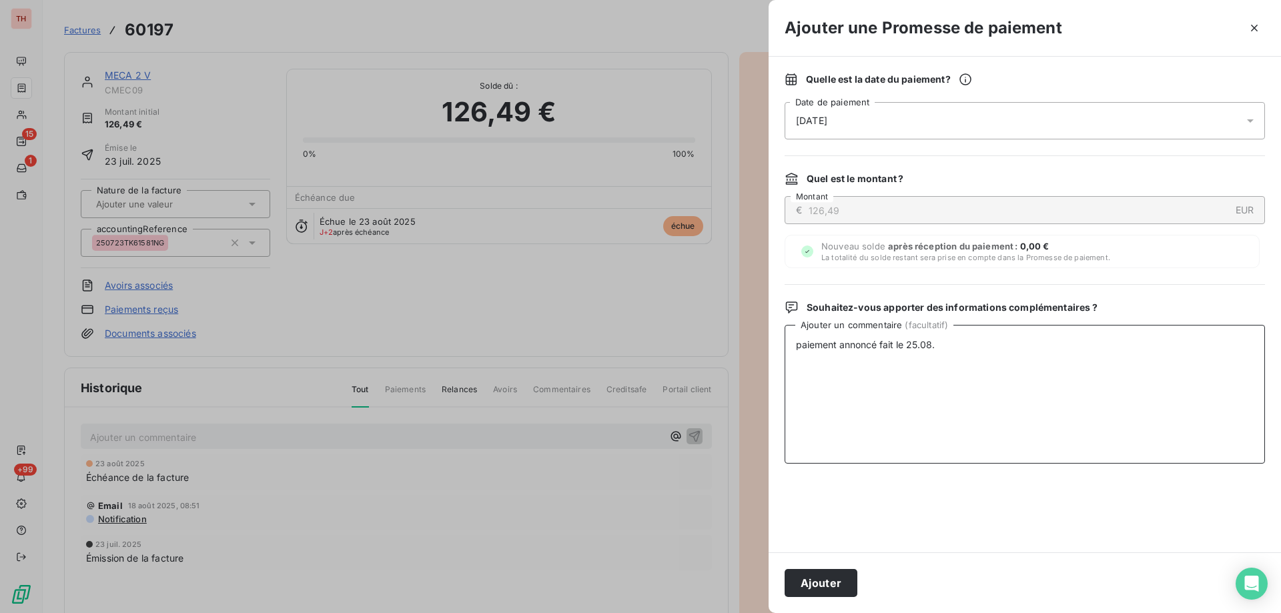
drag, startPoint x: 795, startPoint y: 339, endPoint x: 810, endPoint y: 366, distance: 30.8
click at [795, 340] on textarea "paiement annoncé fait le 25.08." at bounding box center [1025, 394] width 480 height 139
type textarea "Paiement annoncé fait le 25.08."
drag, startPoint x: 969, startPoint y: 352, endPoint x: 733, endPoint y: 360, distance: 235.7
click at [733, 613] on div "Ajouter une Promesse de paiement Quelle est la date du paiement ? [DATE] Date d…" at bounding box center [640, 613] width 1281 height 0
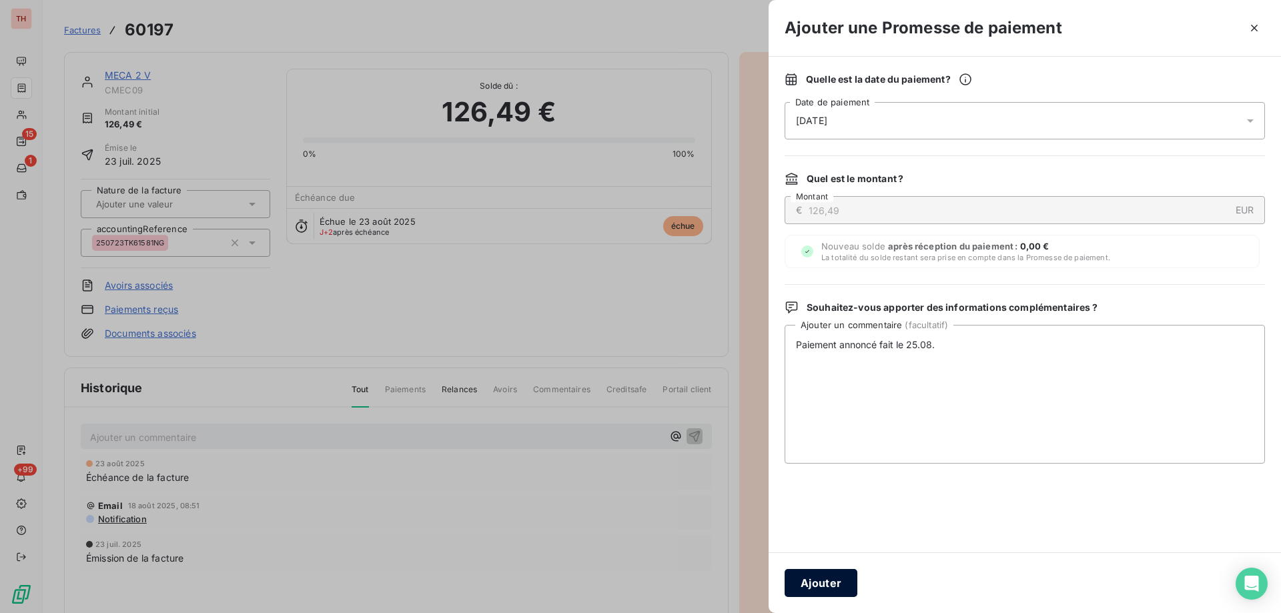
click at [829, 585] on button "Ajouter" at bounding box center [821, 583] width 73 height 28
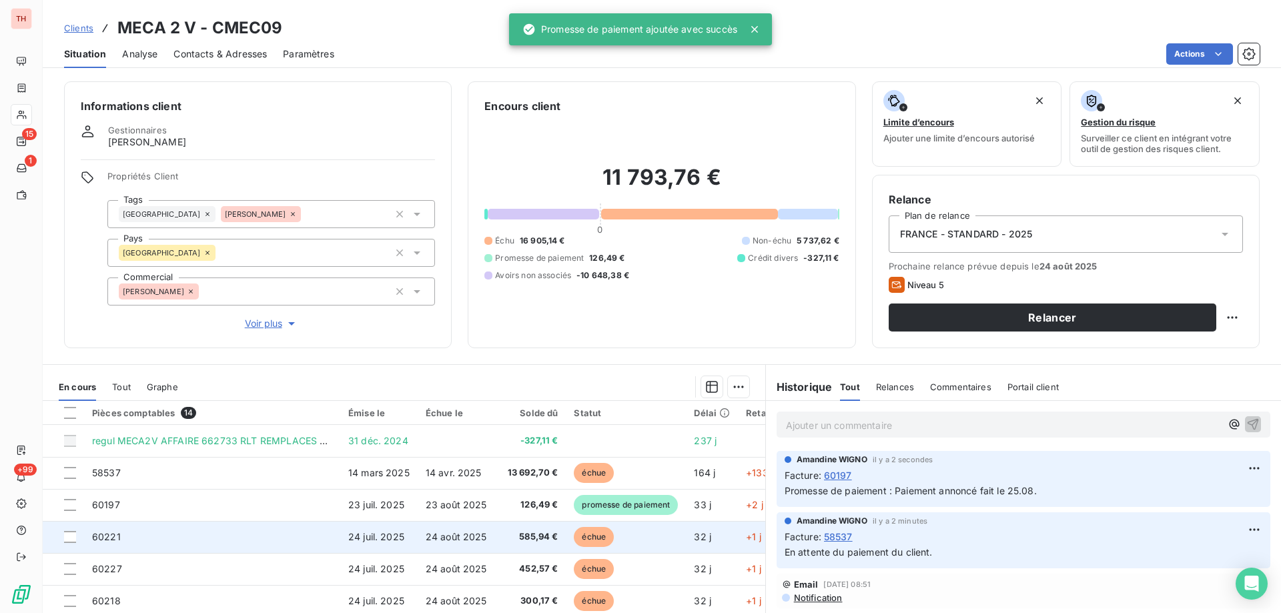
click at [595, 534] on span "échue" at bounding box center [594, 537] width 40 height 20
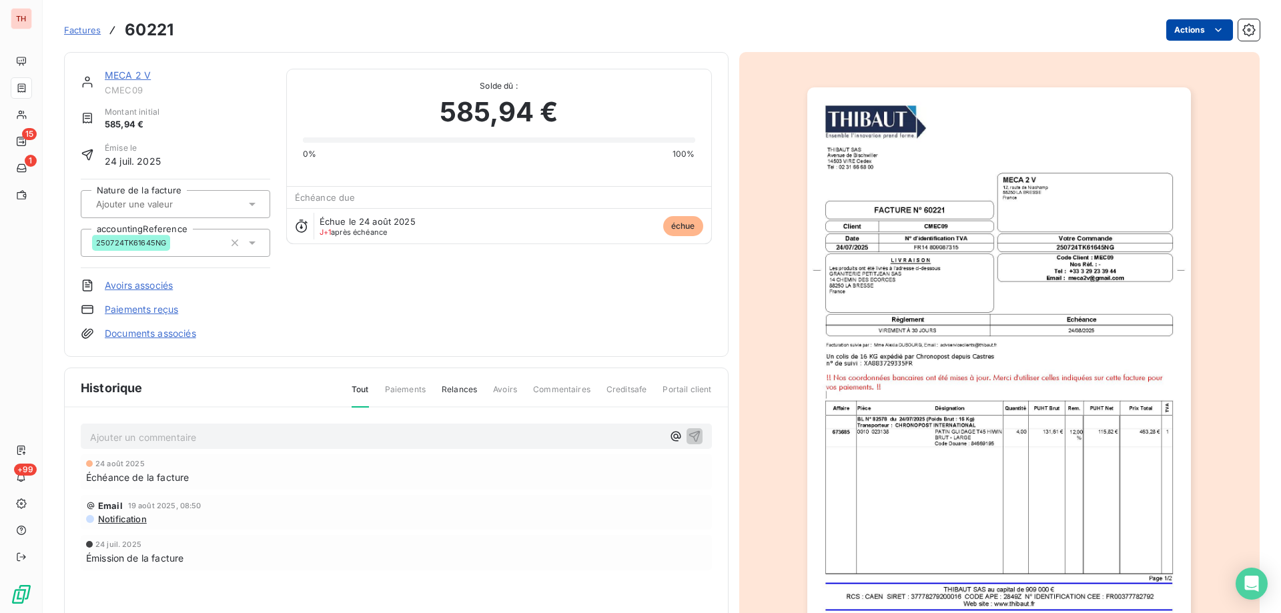
click at [1201, 32] on html "TH 15 1 +99 Factures 60221 Actions MECA 2 V CMEC09 Montant initial 585,94 € Émi…" at bounding box center [640, 306] width 1281 height 613
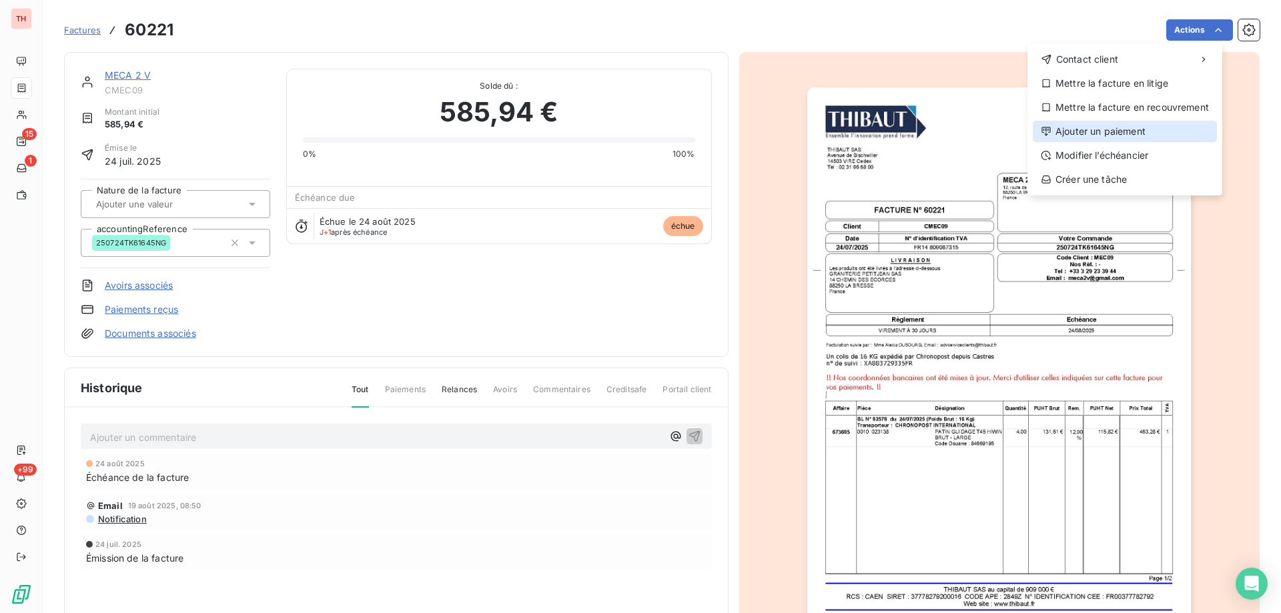
click at [1103, 135] on div "Ajouter un paiement" at bounding box center [1125, 131] width 184 height 21
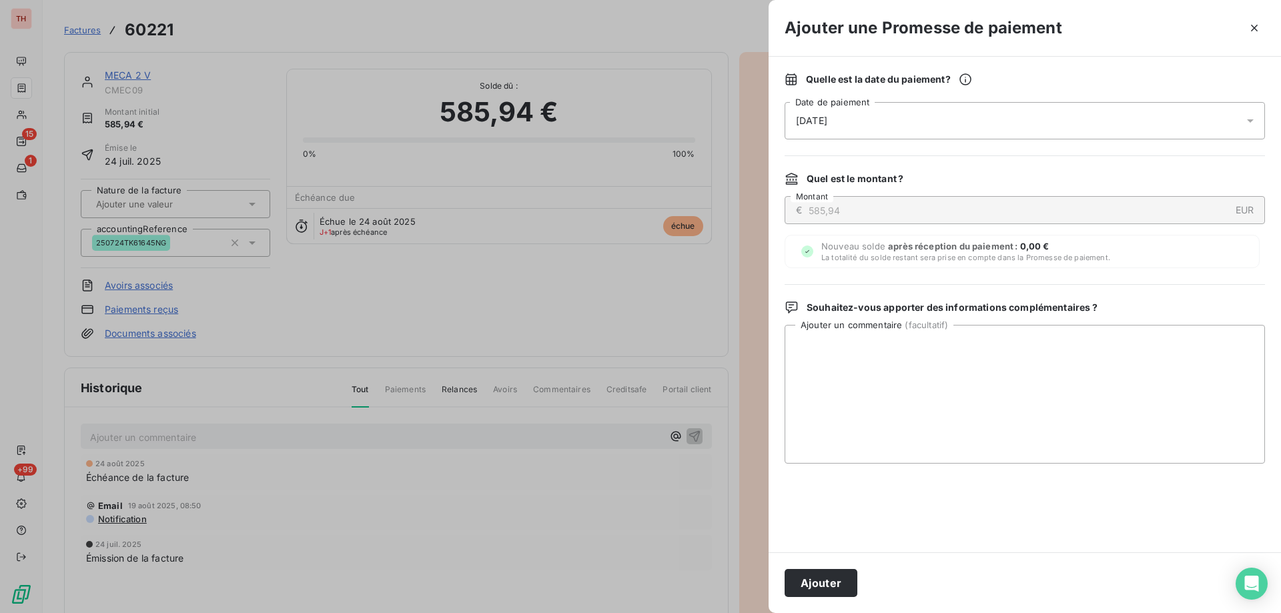
click at [959, 123] on div "[DATE]" at bounding box center [1025, 120] width 480 height 37
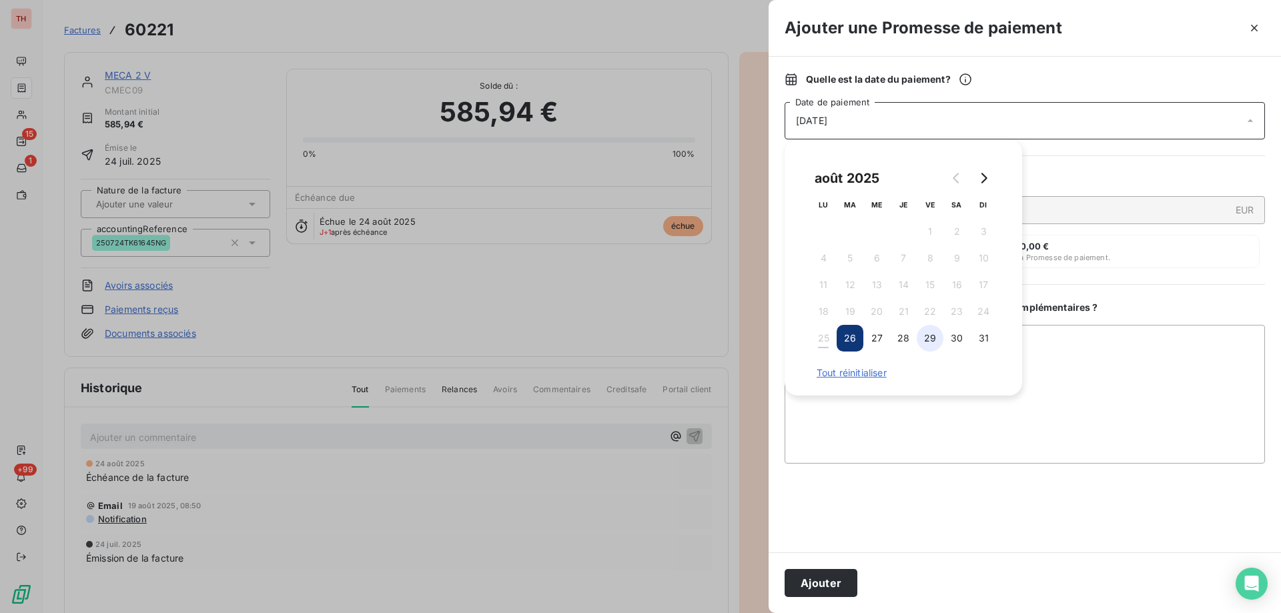
click at [927, 338] on button "29" at bounding box center [930, 338] width 27 height 27
click at [1068, 360] on textarea "Ajouter un commentaire ( facultatif )" at bounding box center [1025, 394] width 480 height 139
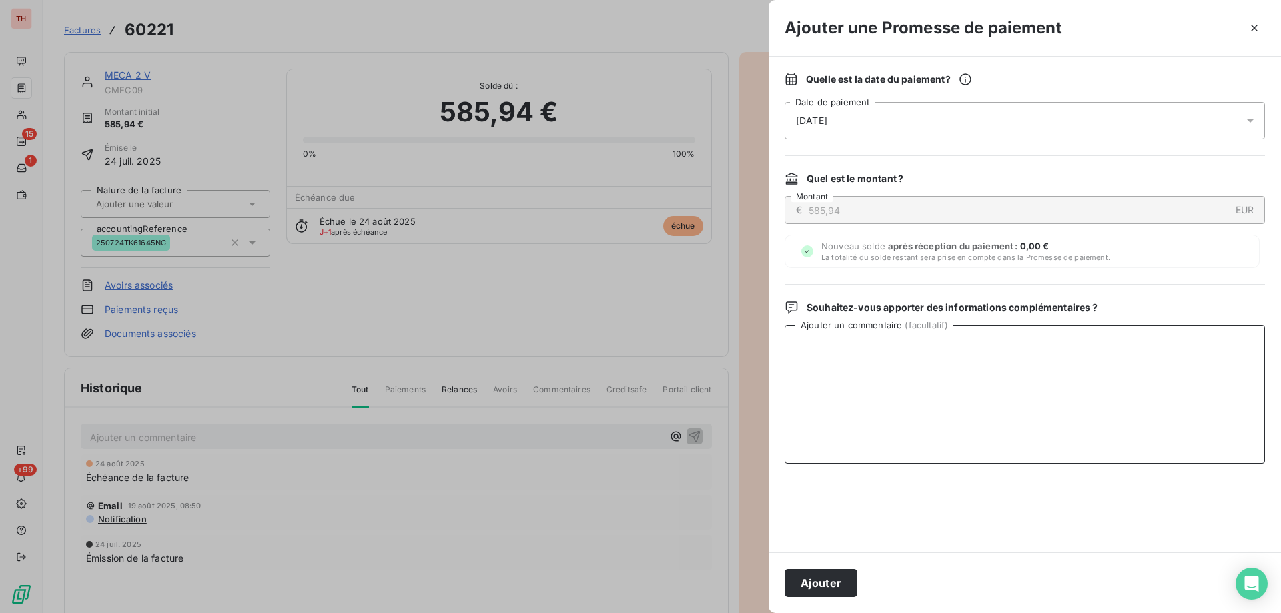
paste textarea "Paiement annoncé fait le 25.08."
type textarea "Paiement annoncé fait le 25.08."
click at [813, 582] on button "Ajouter" at bounding box center [821, 583] width 73 height 28
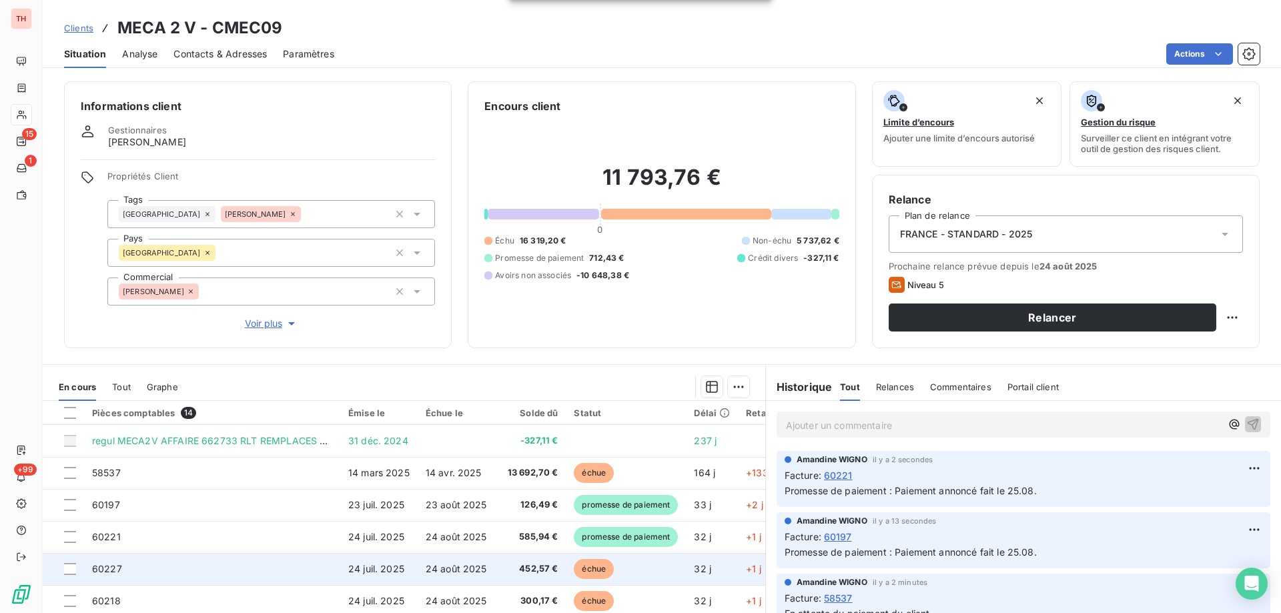
click at [598, 568] on span "échue" at bounding box center [594, 569] width 40 height 20
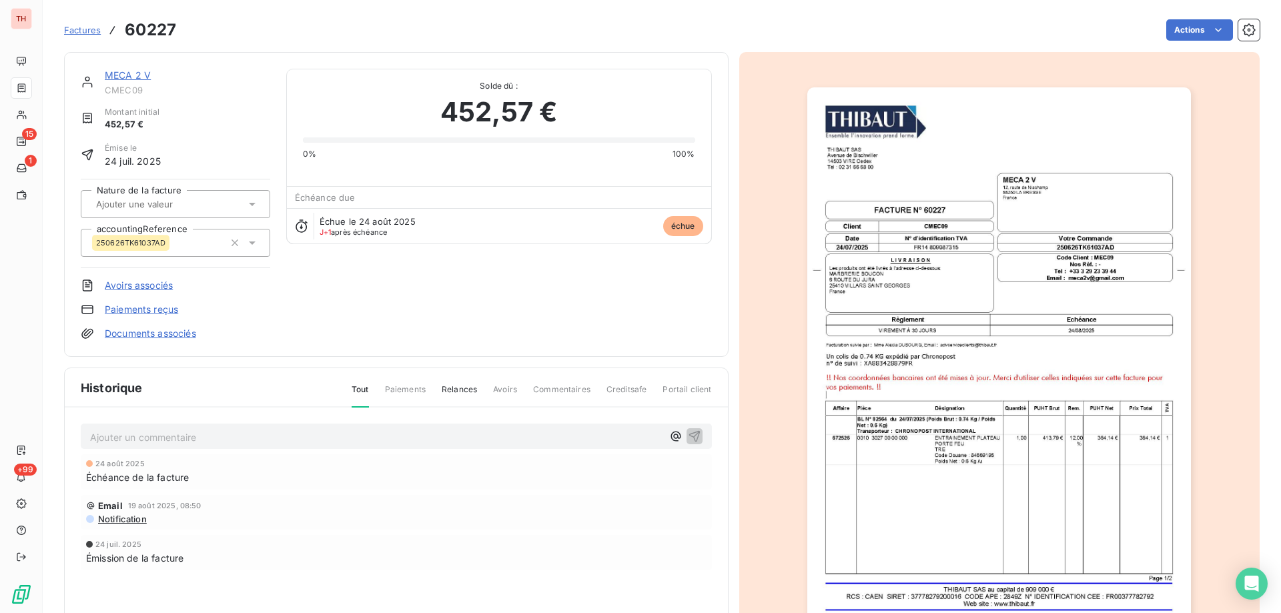
click at [1198, 27] on html "TH 15 1 +99 Factures 60227 Actions MECA 2 V CMEC09 Montant initial 452,57 € Émi…" at bounding box center [640, 306] width 1281 height 613
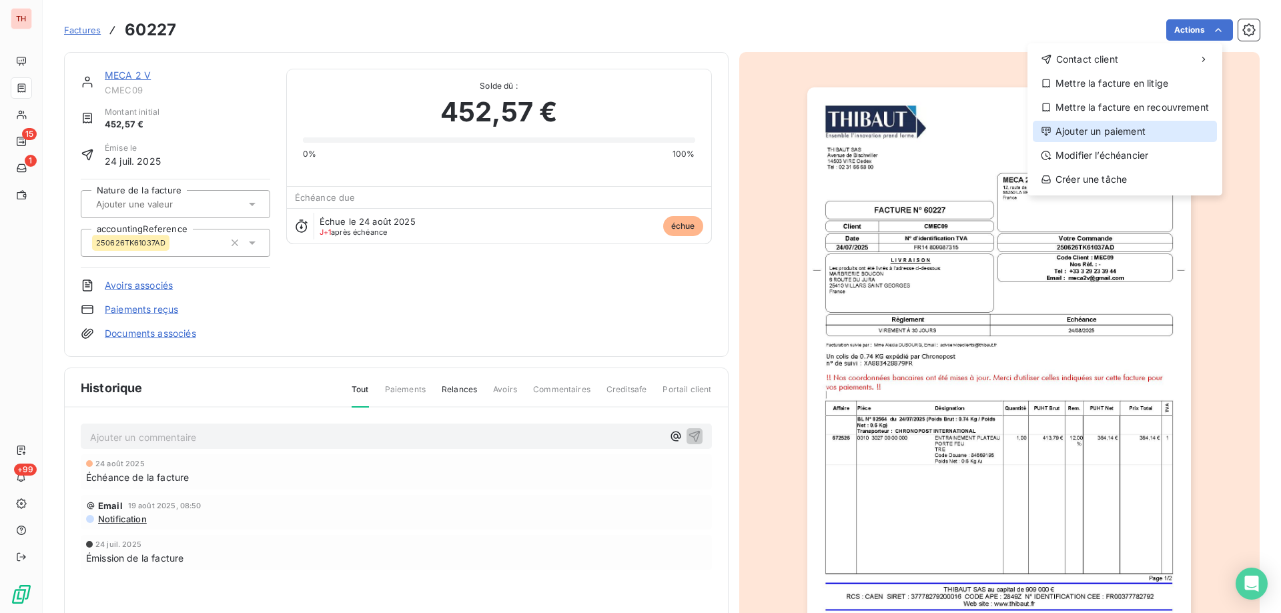
click at [1129, 135] on div "Ajouter un paiement" at bounding box center [1125, 131] width 184 height 21
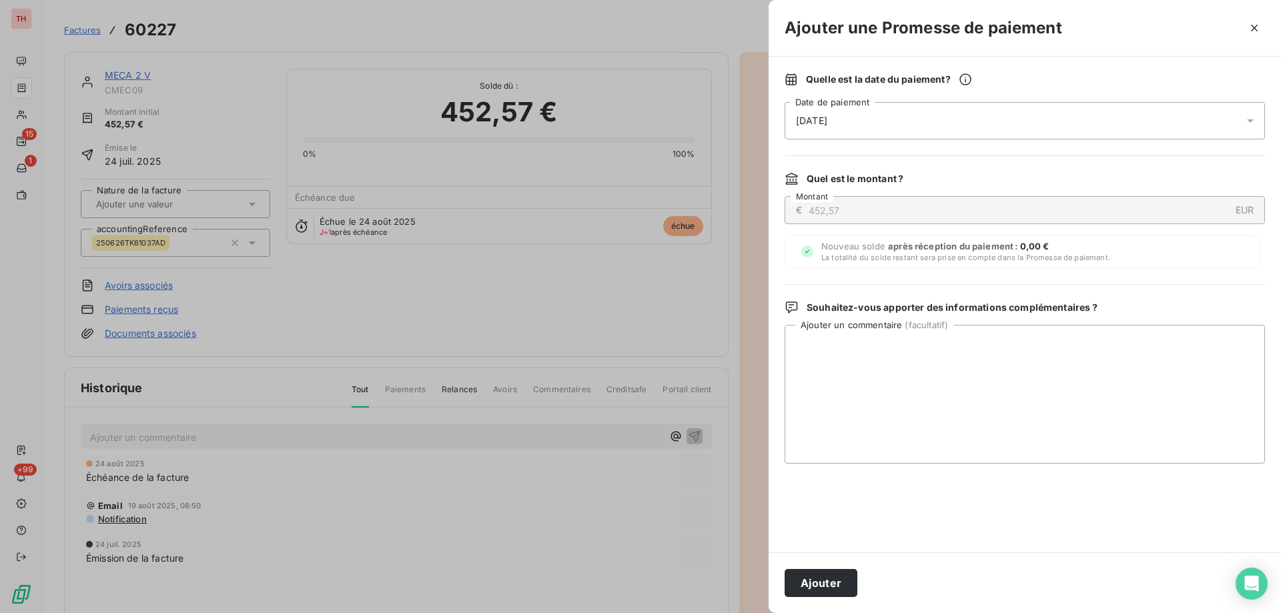
click at [917, 121] on div "[DATE]" at bounding box center [1025, 120] width 480 height 37
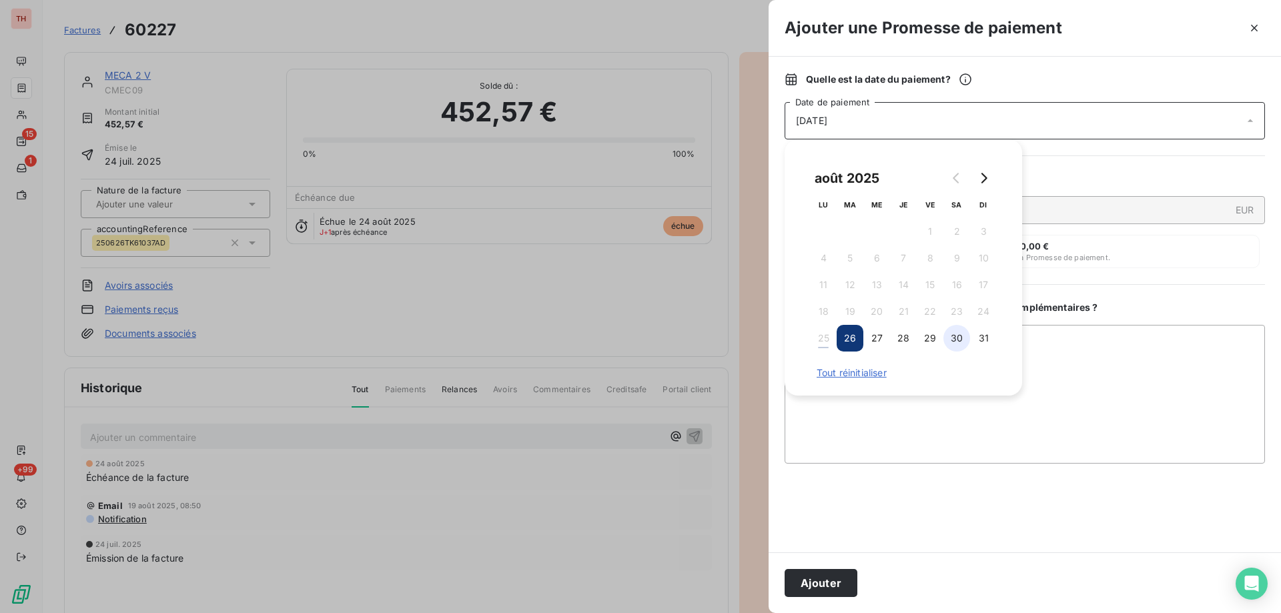
click at [933, 337] on button "29" at bounding box center [930, 338] width 27 height 27
click at [1079, 382] on textarea "Ajouter un commentaire ( facultatif )" at bounding box center [1025, 394] width 480 height 139
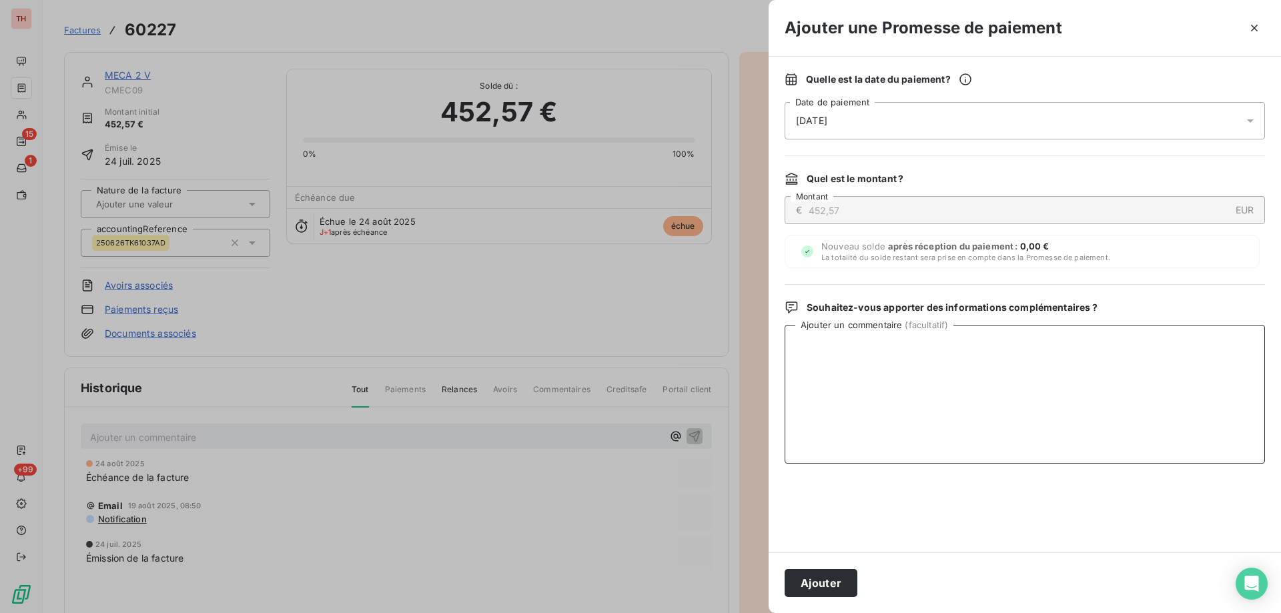
paste textarea "Paiement annoncé fait le 25.08."
type textarea "Paiement annoncé fait le 25.08."
click at [811, 585] on button "Ajouter" at bounding box center [821, 583] width 73 height 28
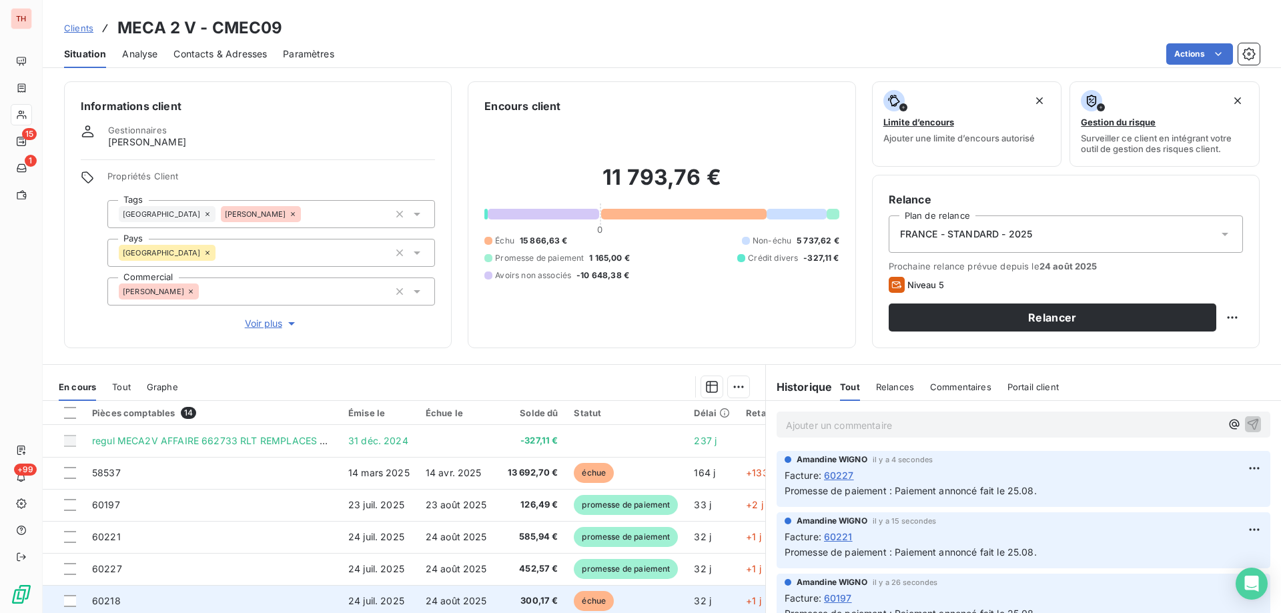
click at [590, 600] on span "échue" at bounding box center [594, 601] width 40 height 20
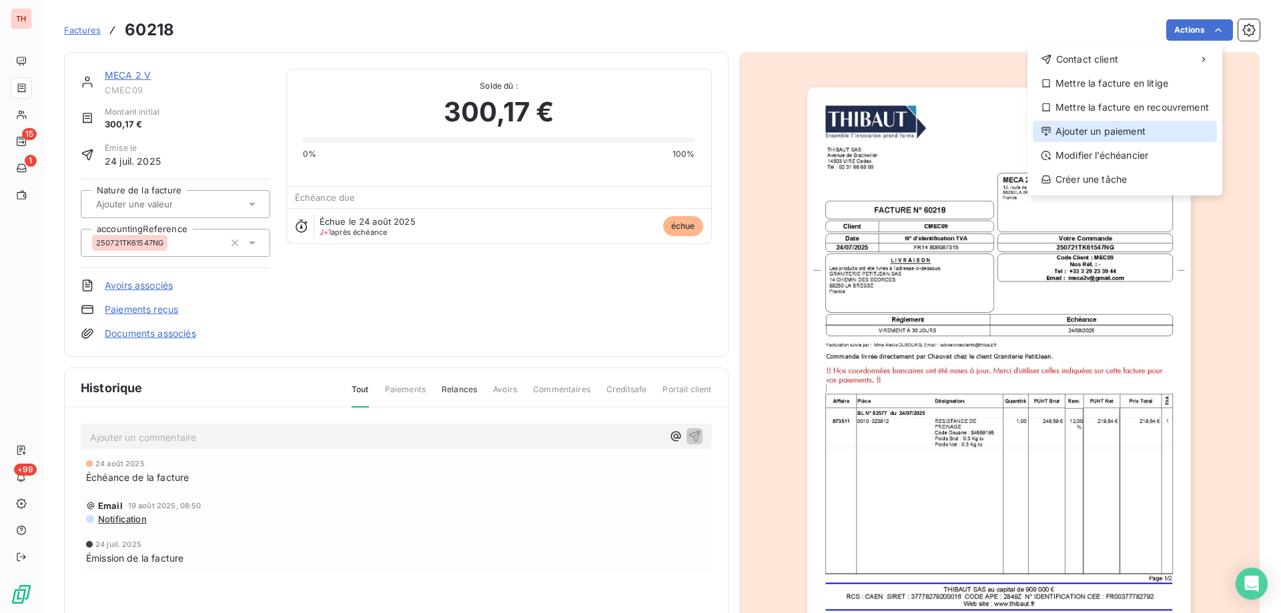
click at [1105, 131] on div "Ajouter un paiement" at bounding box center [1125, 131] width 184 height 21
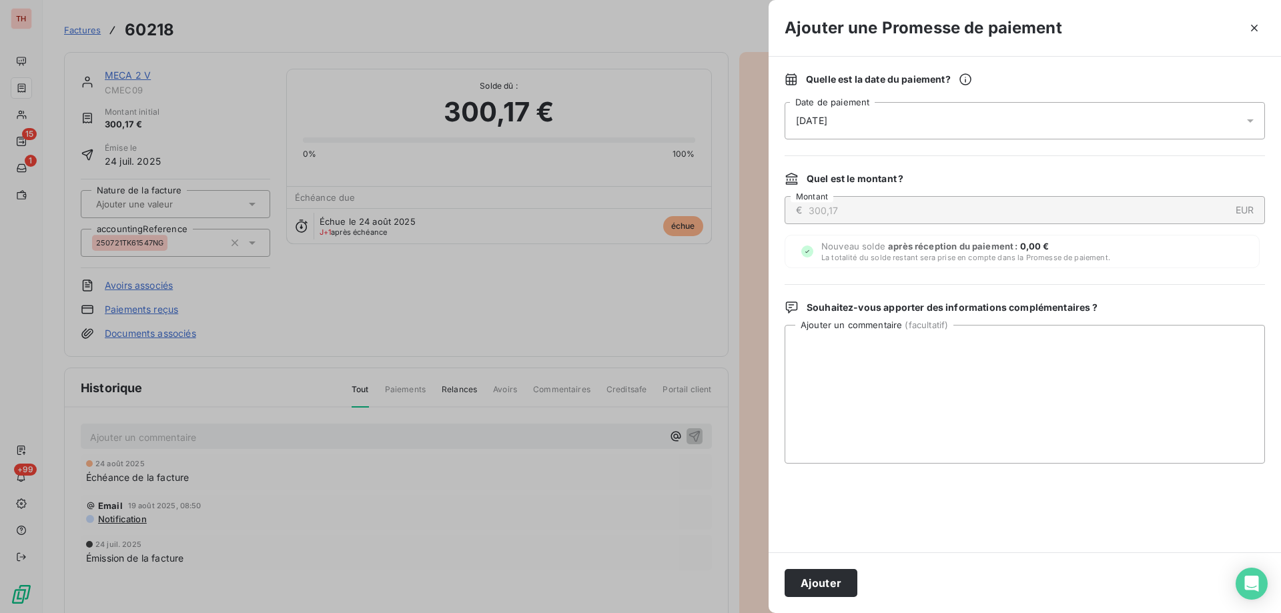
click at [965, 123] on div "[DATE]" at bounding box center [1025, 120] width 480 height 37
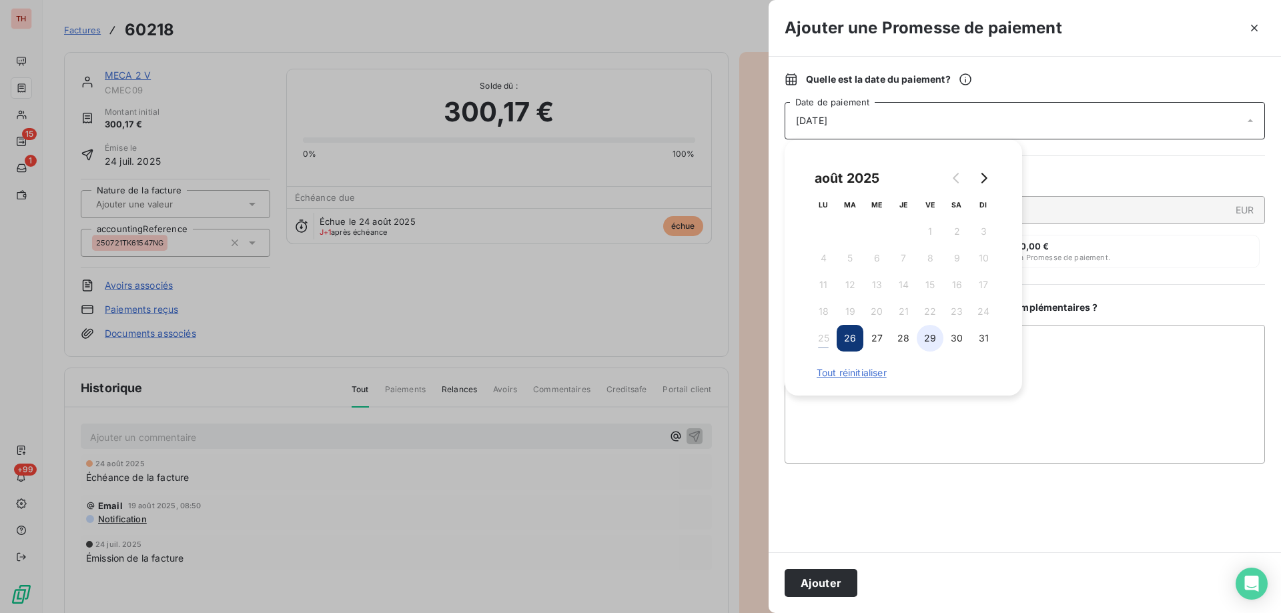
click at [927, 332] on button "29" at bounding box center [930, 338] width 27 height 27
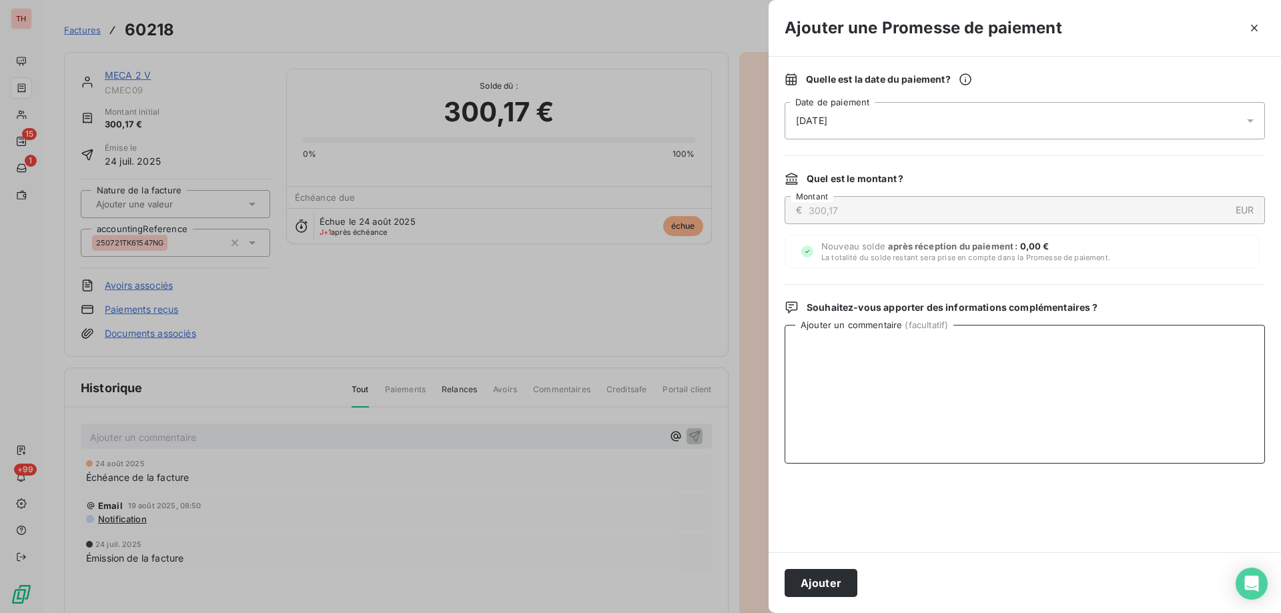
click at [1101, 364] on textarea "Ajouter un commentaire ( facultatif )" at bounding box center [1025, 394] width 480 height 139
paste textarea "Paiement annoncé fait le 25.08."
type textarea "Paiement annoncé fait le 25.08."
click at [843, 578] on button "Ajouter" at bounding box center [821, 583] width 73 height 28
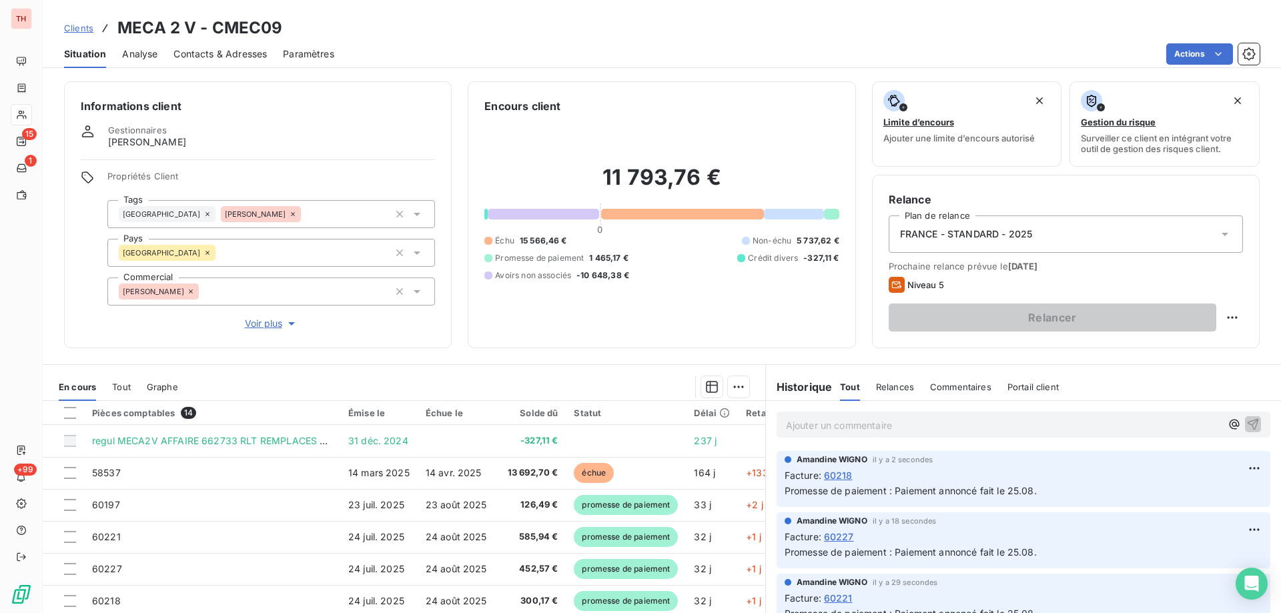
click at [87, 27] on span "Clients" at bounding box center [78, 28] width 29 height 11
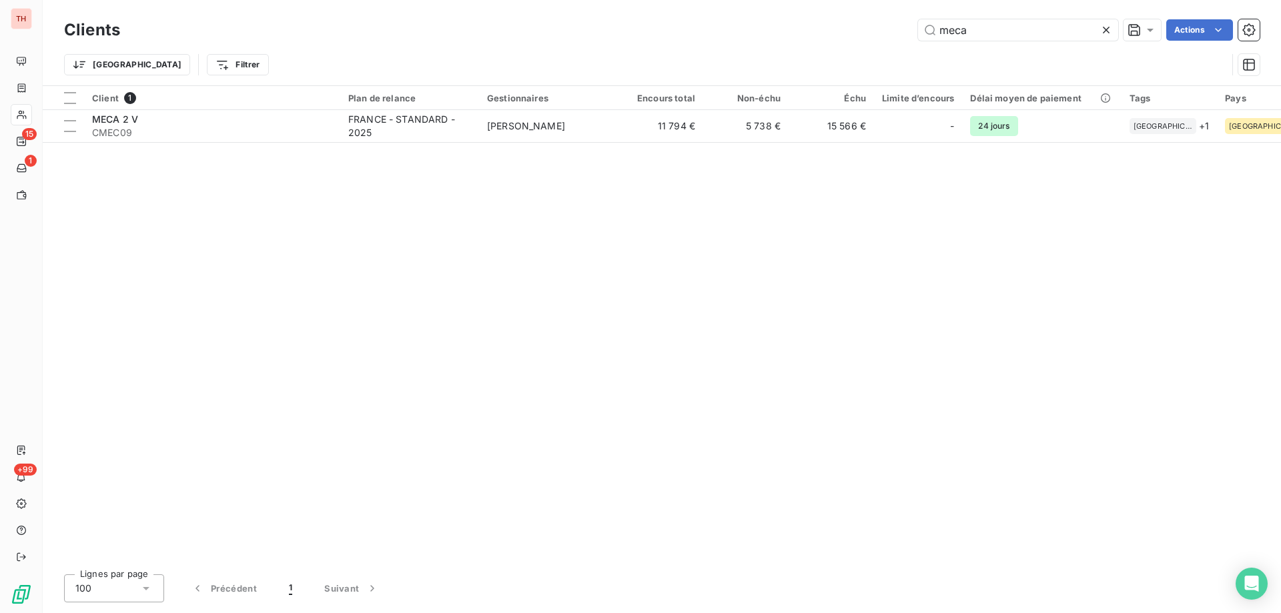
drag, startPoint x: 917, startPoint y: 28, endPoint x: 907, endPoint y: 28, distance: 10.0
click at [907, 28] on div "meca Actions" at bounding box center [698, 29] width 1124 height 21
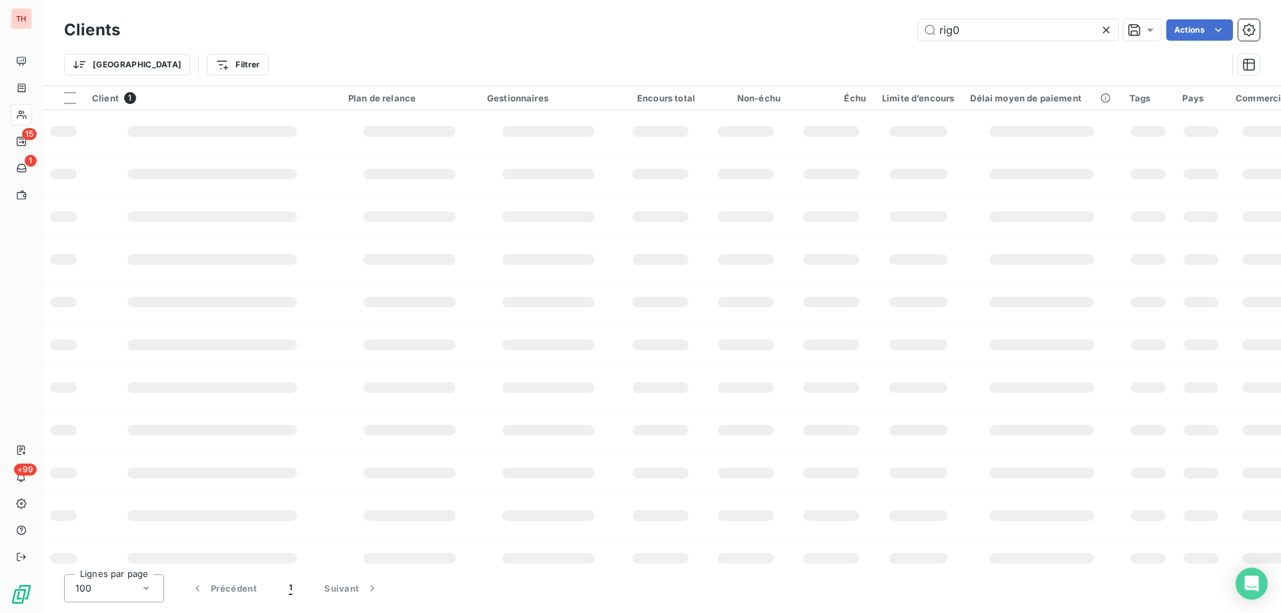
type input "rig04"
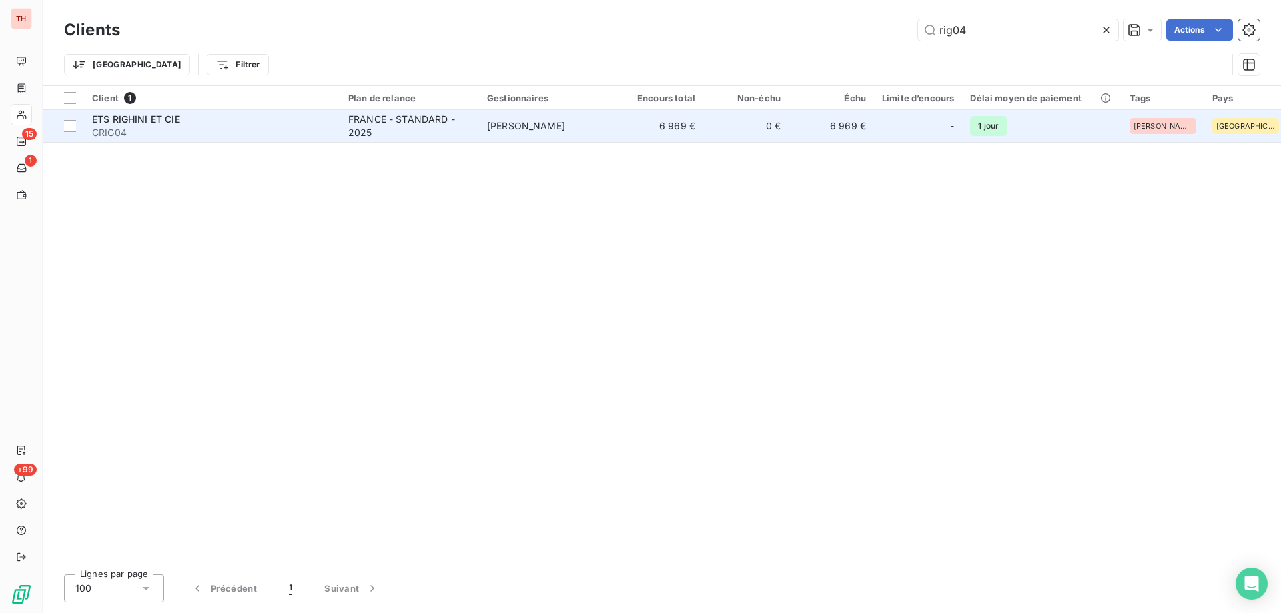
click at [473, 128] on td "FRANCE - STANDARD - 2025" at bounding box center [409, 126] width 139 height 32
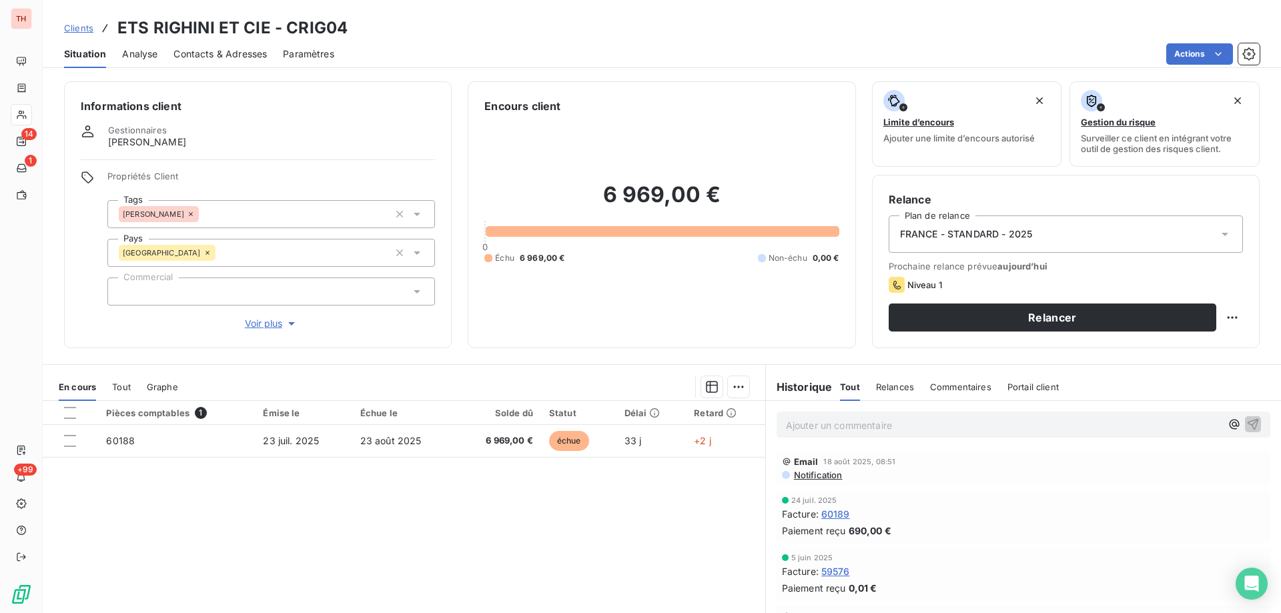
click at [821, 476] on span "Notification" at bounding box center [818, 475] width 50 height 11
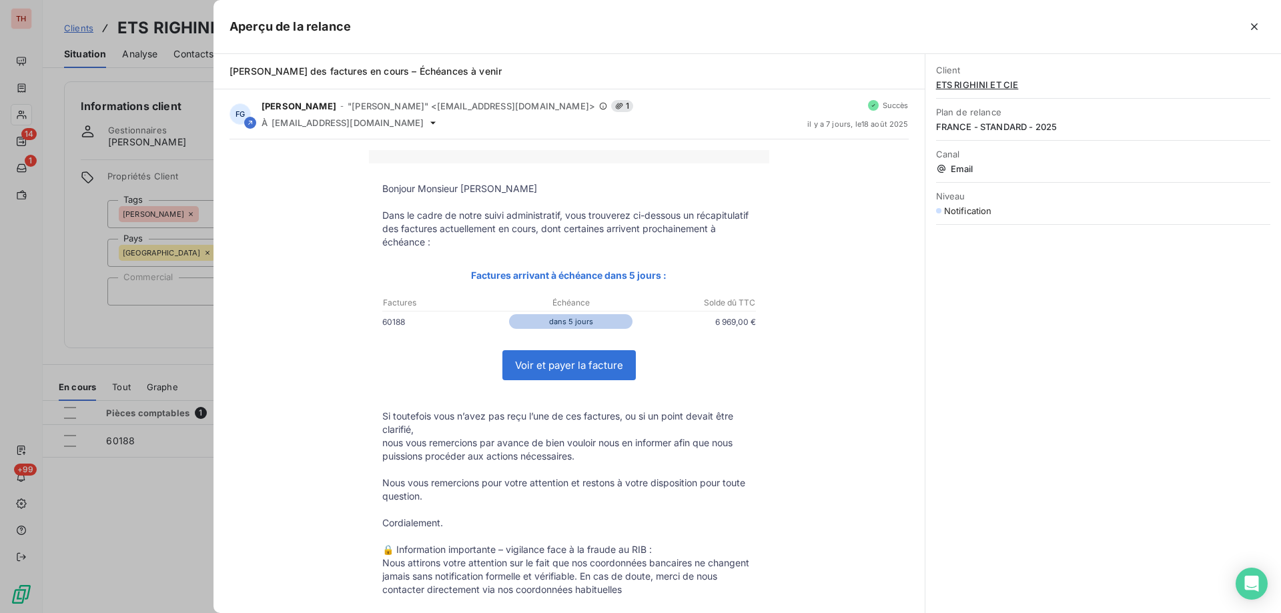
click at [1253, 29] on icon "button" at bounding box center [1254, 26] width 7 height 7
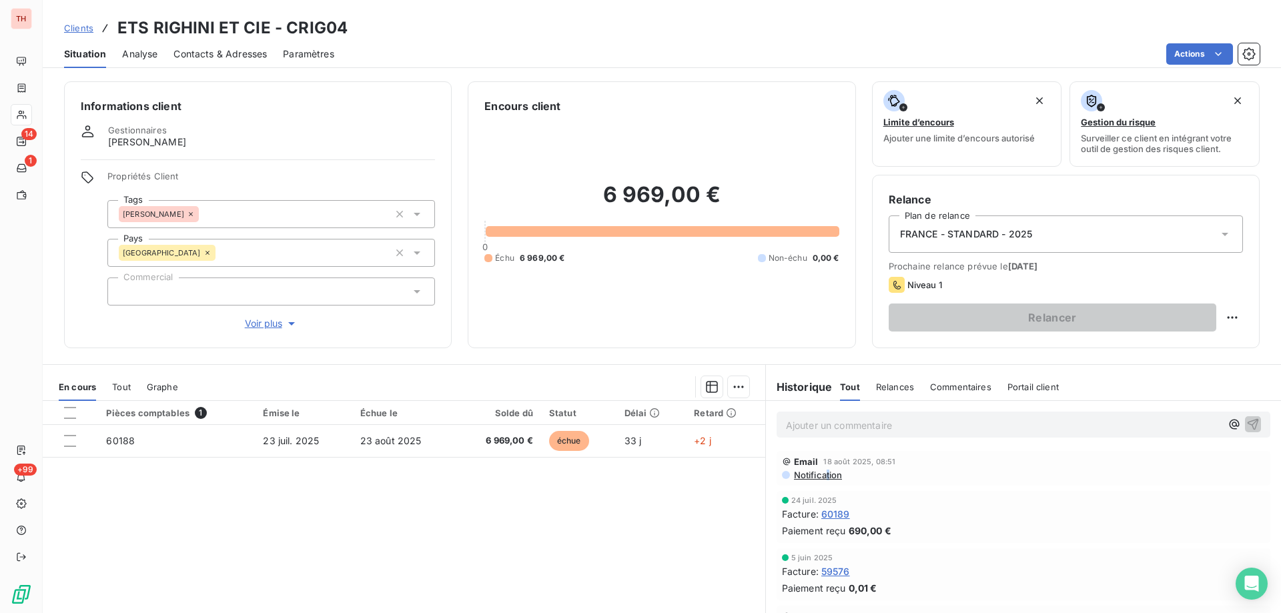
click at [85, 25] on span "Clients" at bounding box center [78, 28] width 29 height 11
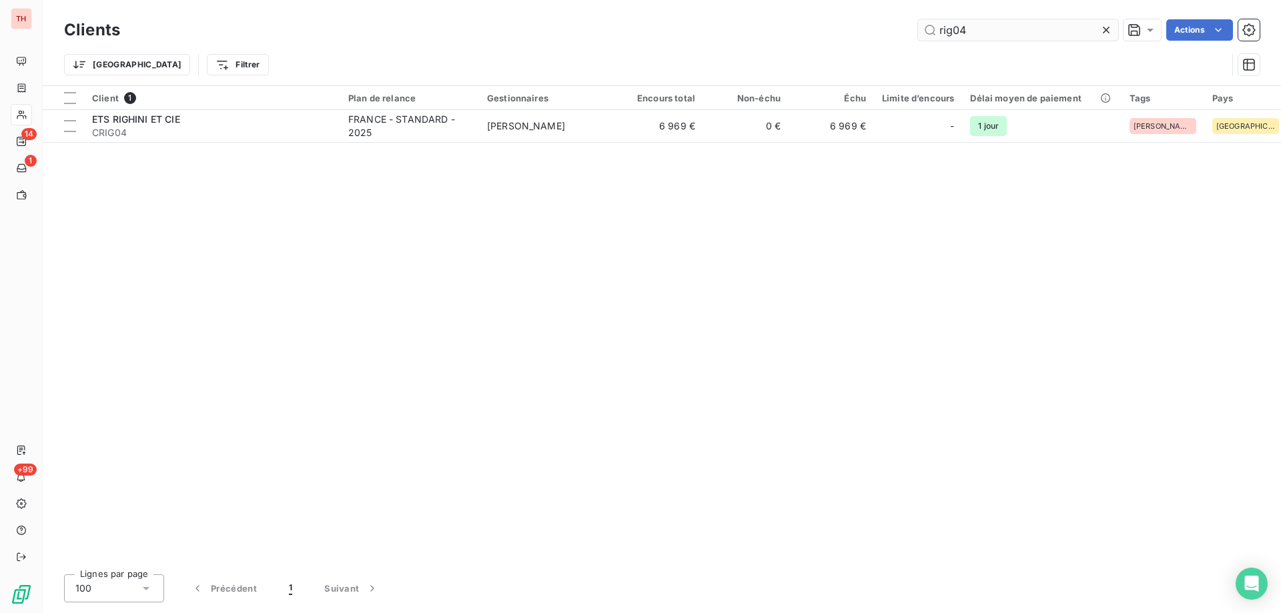
drag, startPoint x: 932, startPoint y: 30, endPoint x: 919, endPoint y: 32, distance: 12.8
click at [920, 32] on input "rig04" at bounding box center [1018, 29] width 200 height 21
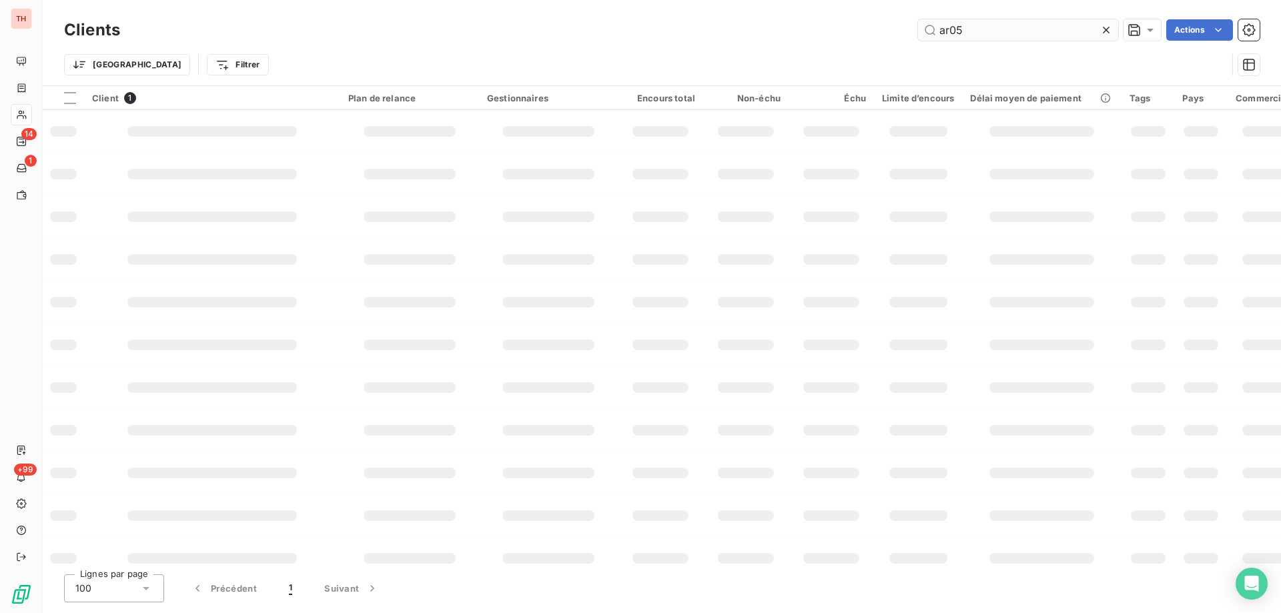
type input "ar056"
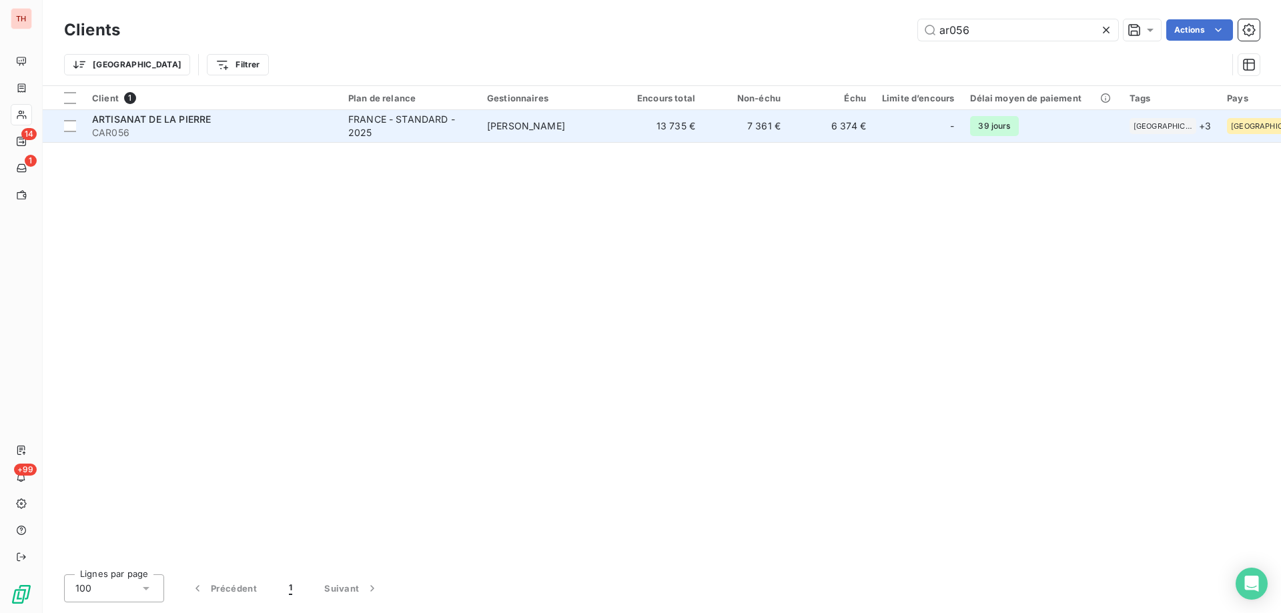
click at [553, 117] on td "[PERSON_NAME]" at bounding box center [548, 126] width 139 height 32
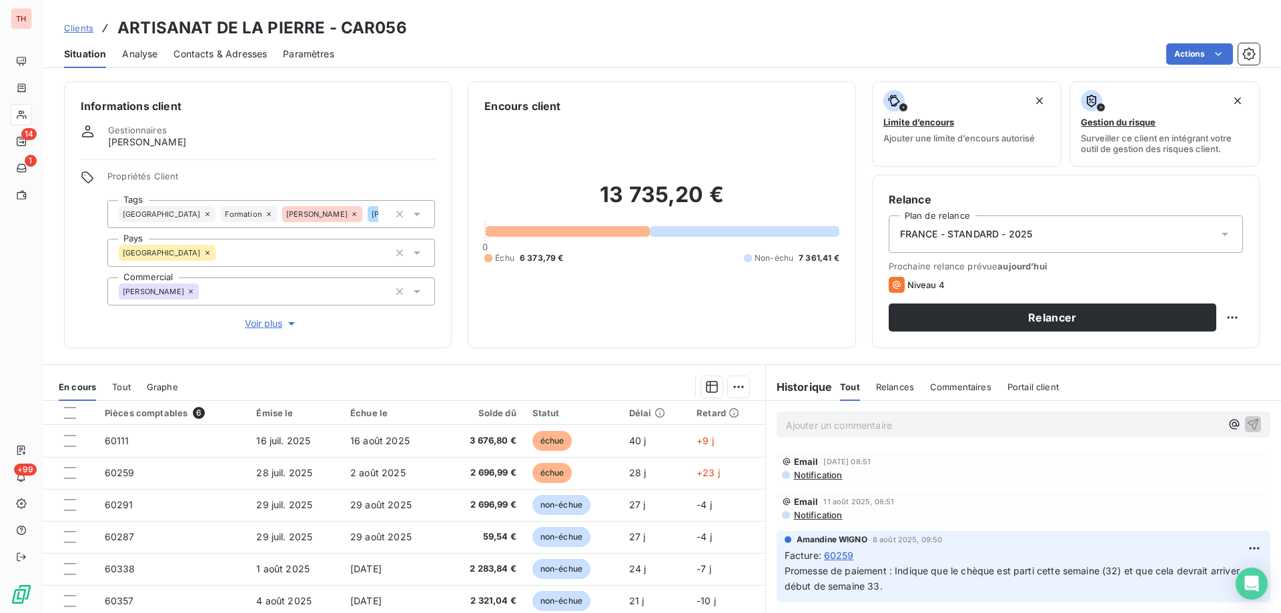
click at [836, 426] on p "Ajouter un commentaire ﻿" at bounding box center [1003, 425] width 435 height 17
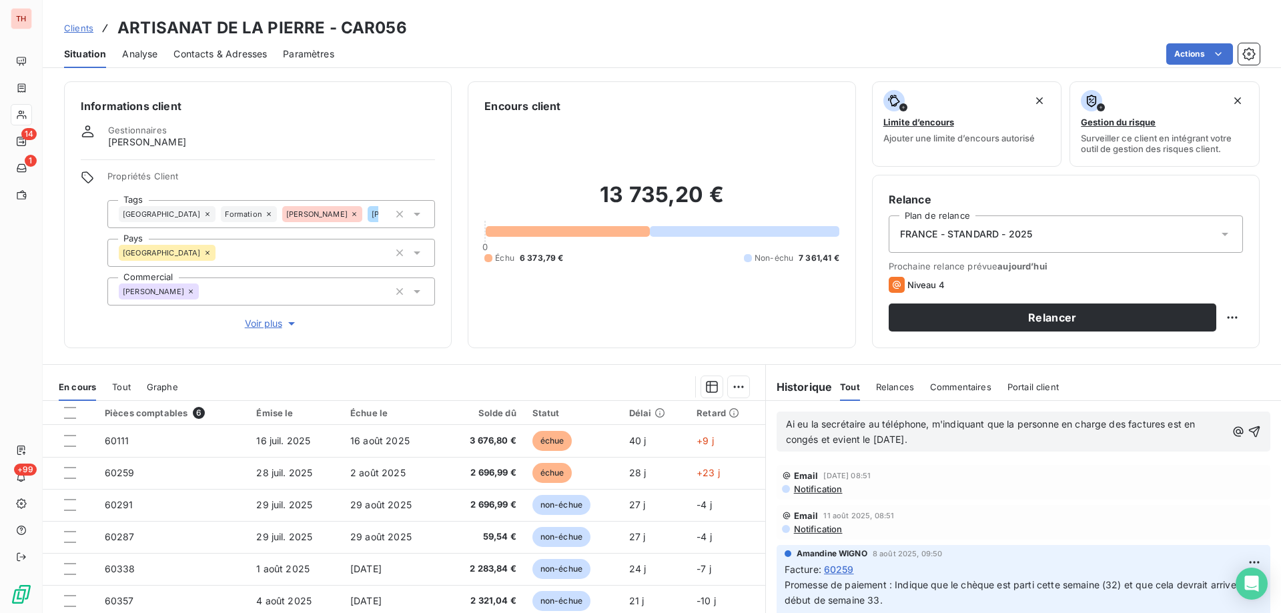
drag, startPoint x: 828, startPoint y: 438, endPoint x: 834, endPoint y: 447, distance: 11.1
click at [828, 438] on span "Ai eu la secrétaire au téléphone, m'indiquant que la personne en charge des fac…" at bounding box center [992, 431] width 412 height 27
